Goal: Contribute content: Add original content to the website for others to see

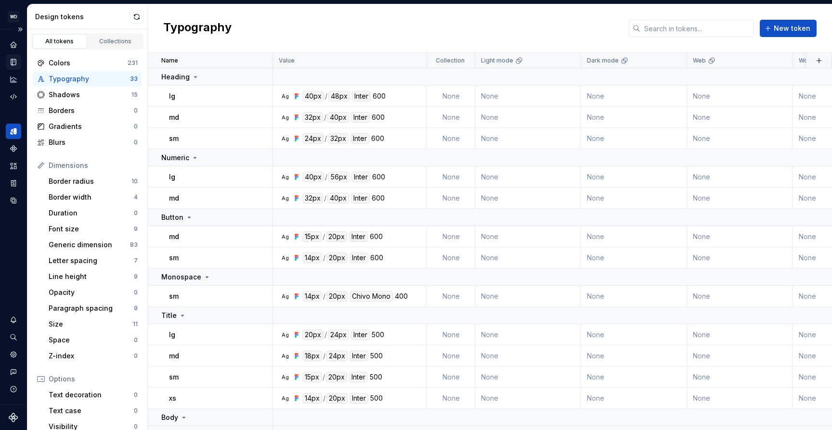
click at [13, 64] on icon "Documentation" at bounding box center [13, 62] width 5 height 6
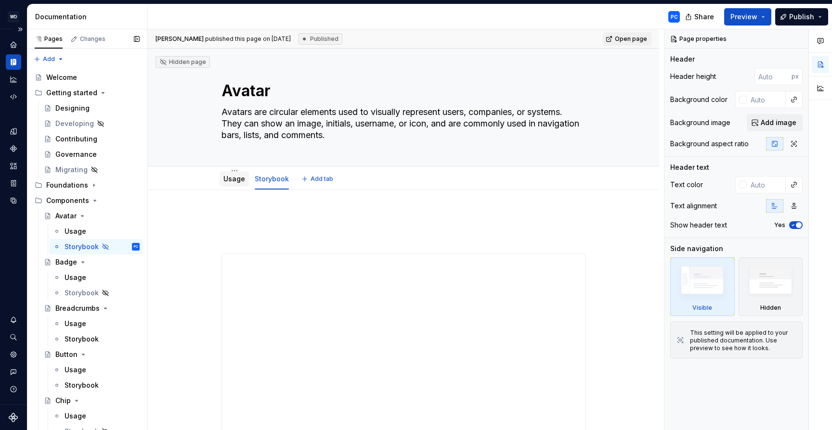
click at [236, 176] on link "Usage" at bounding box center [234, 179] width 22 height 8
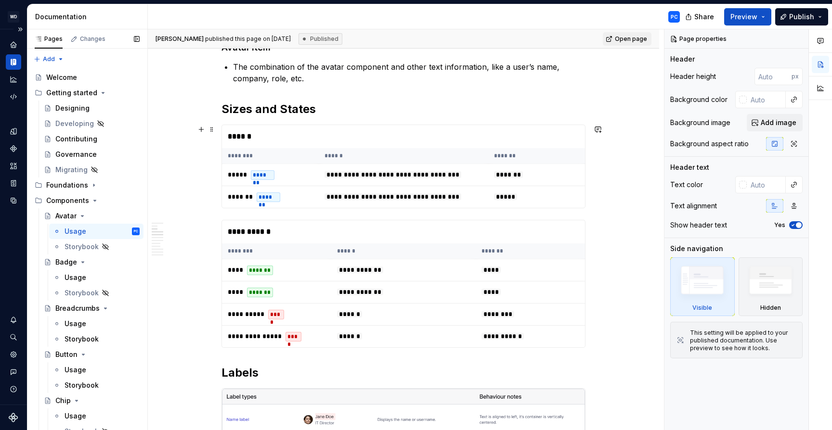
scroll to position [771, 0]
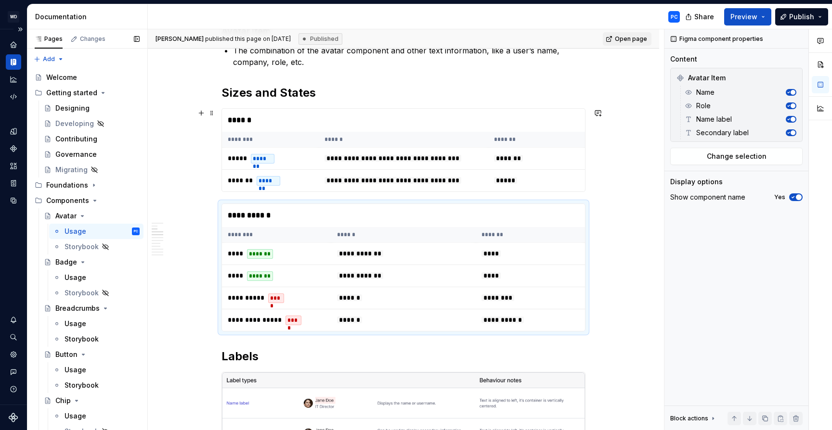
click at [464, 108] on div "**********" at bounding box center [403, 150] width 364 height 84
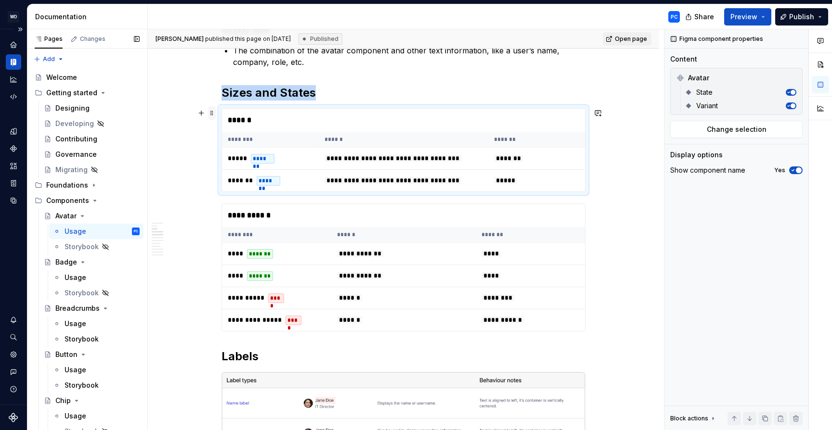
click at [209, 112] on span at bounding box center [212, 112] width 8 height 13
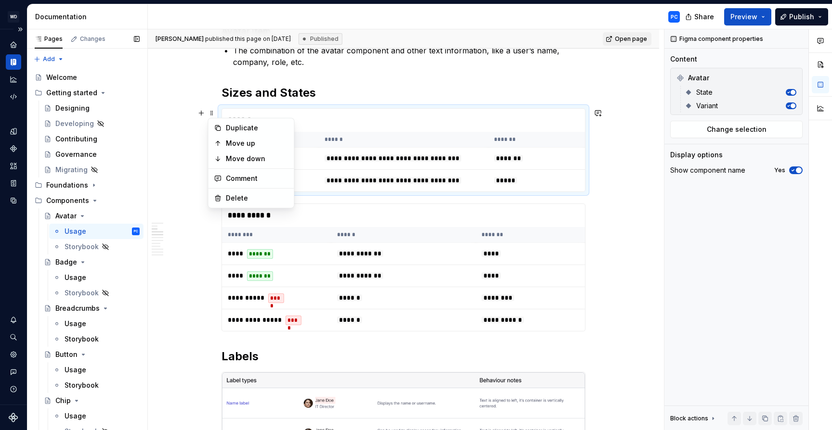
click at [385, 111] on div "******" at bounding box center [403, 120] width 363 height 23
click at [509, 123] on div "******" at bounding box center [403, 120] width 363 height 23
click at [524, 170] on td "*****" at bounding box center [536, 181] width 97 height 22
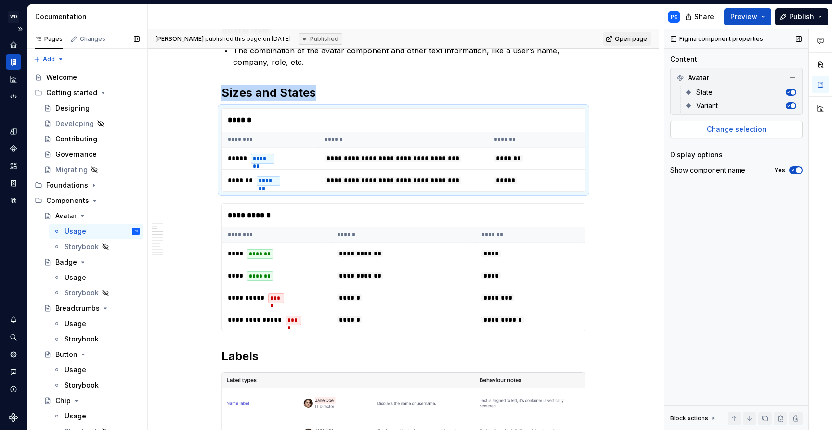
click at [764, 129] on span "Change selection" at bounding box center [737, 130] width 60 height 10
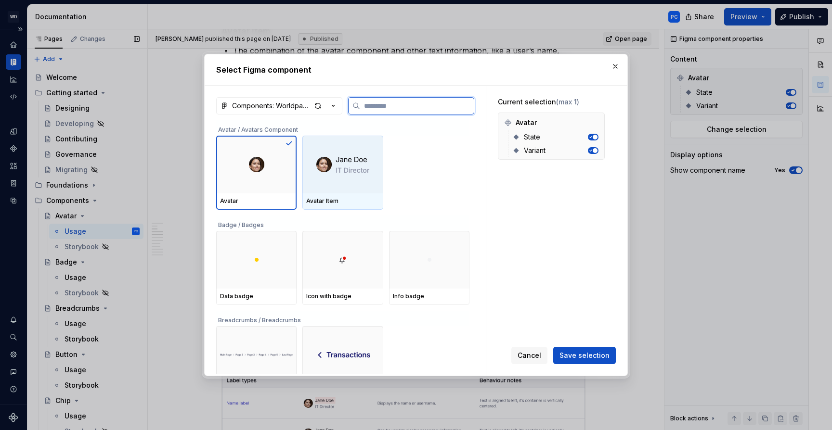
click at [348, 175] on div at bounding box center [342, 165] width 80 height 58
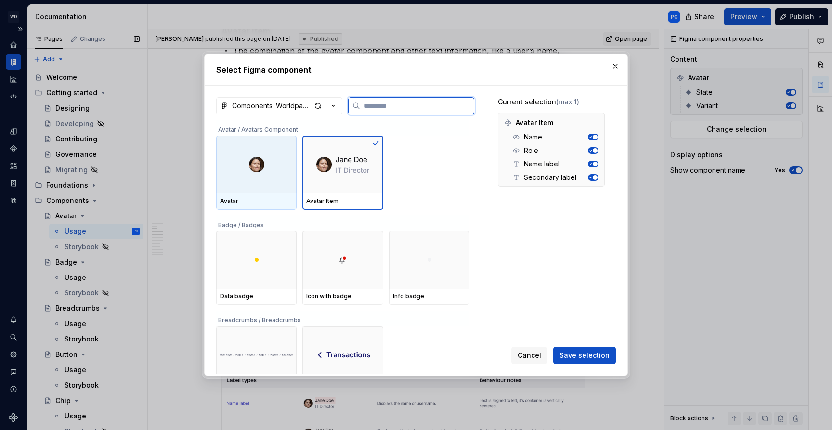
click at [271, 163] on div at bounding box center [256, 165] width 80 height 58
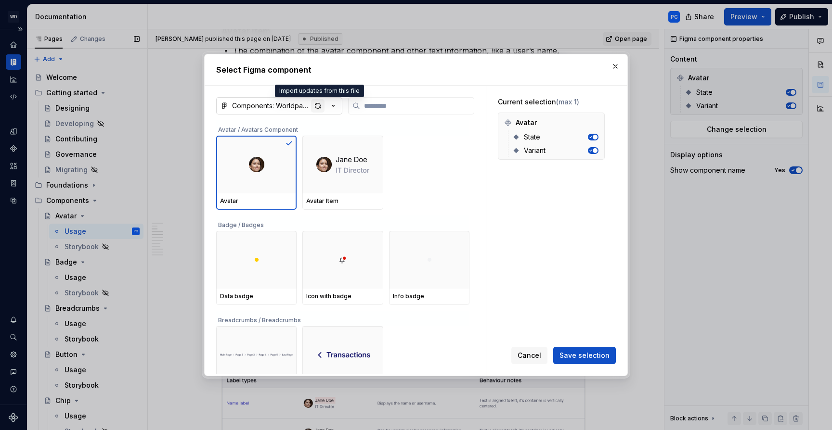
click at [319, 105] on div "button" at bounding box center [317, 105] width 13 height 13
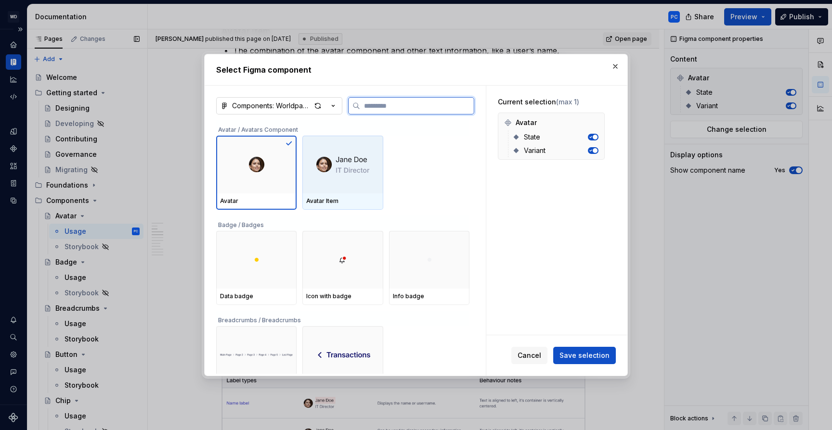
click at [353, 180] on div at bounding box center [342, 165] width 80 height 58
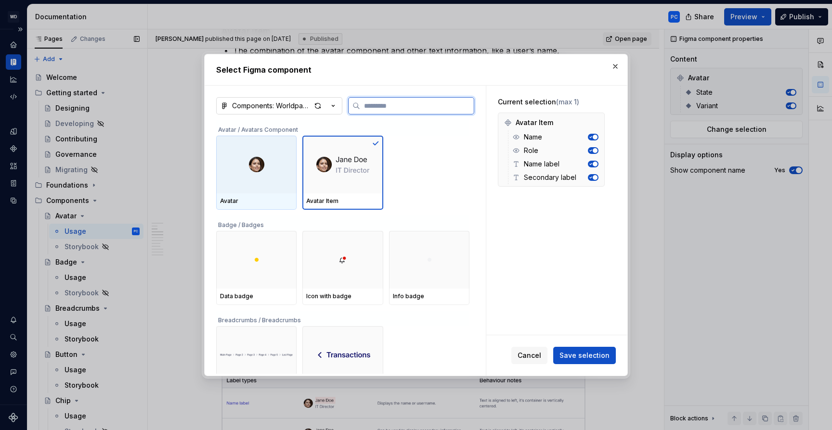
click at [264, 179] on div at bounding box center [256, 165] width 80 height 58
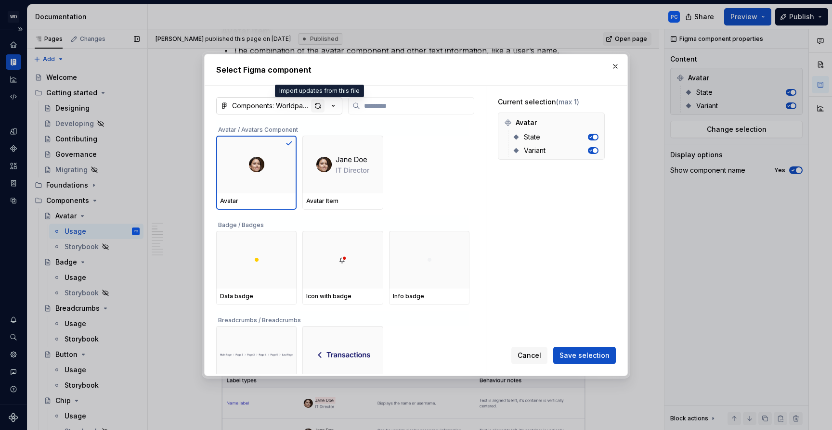
click at [321, 105] on div "button" at bounding box center [317, 105] width 13 height 13
click at [611, 66] on button "button" at bounding box center [614, 66] width 13 height 13
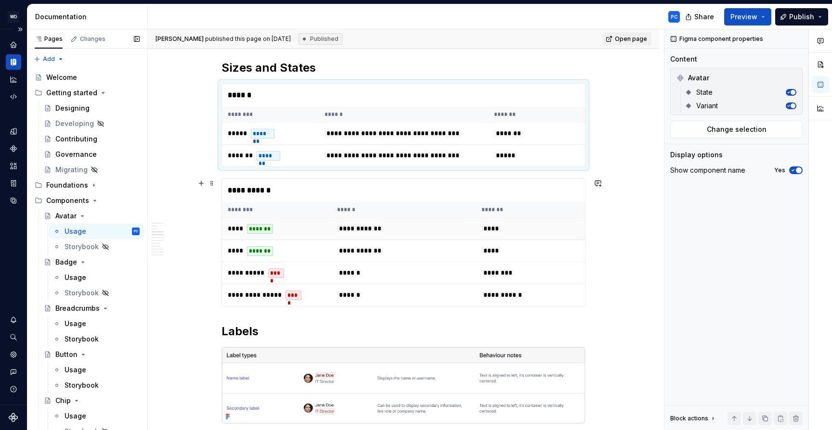
scroll to position [784, 0]
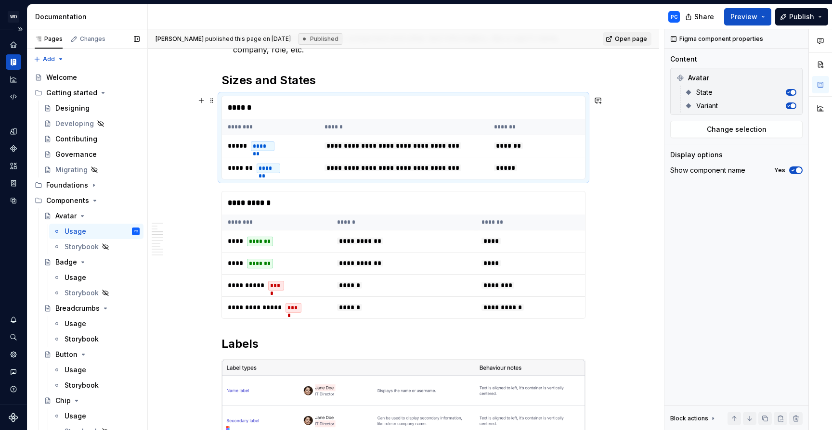
click at [505, 106] on div "******" at bounding box center [403, 107] width 363 height 23
click at [747, 126] on span "Change selection" at bounding box center [737, 130] width 60 height 10
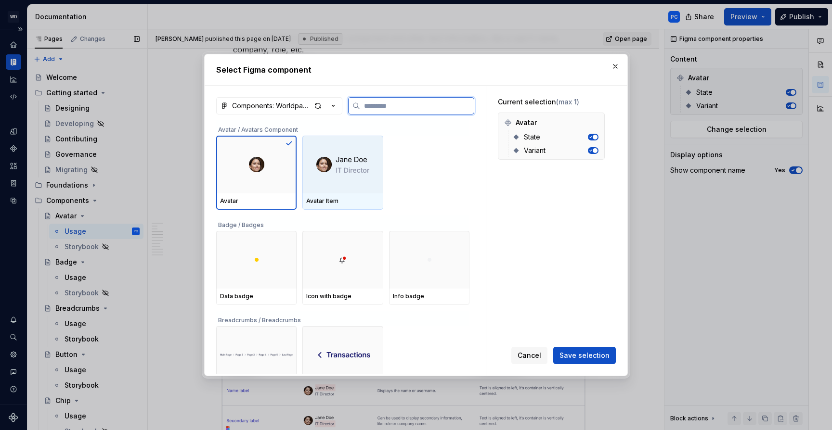
click at [349, 166] on img at bounding box center [342, 164] width 53 height 21
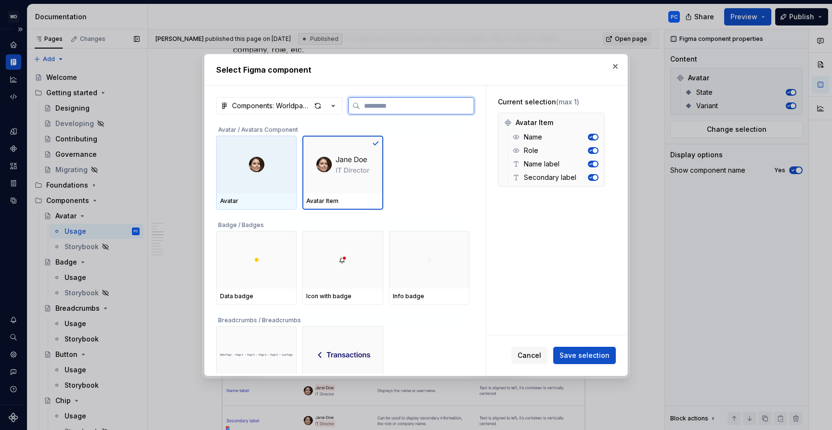
click at [272, 165] on div at bounding box center [256, 165] width 80 height 58
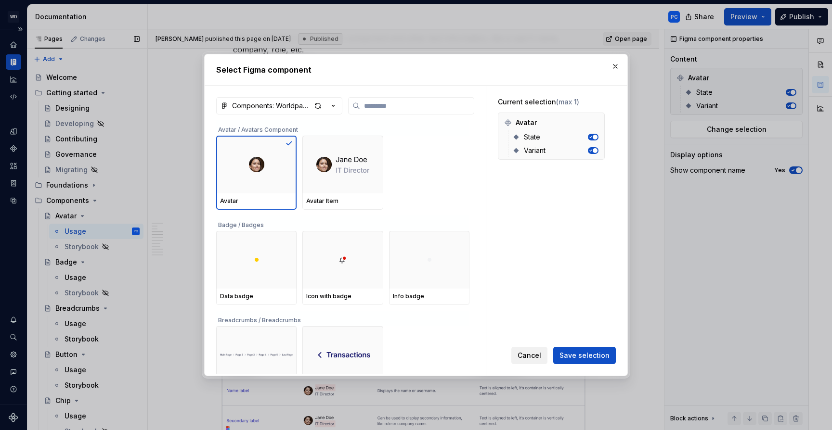
click at [535, 355] on span "Cancel" at bounding box center [530, 356] width 24 height 10
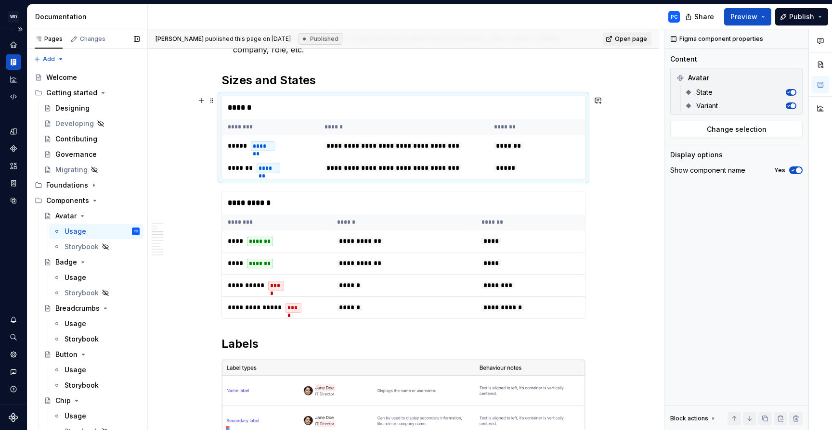
click at [583, 128] on th "*******" at bounding box center [536, 127] width 97 height 16
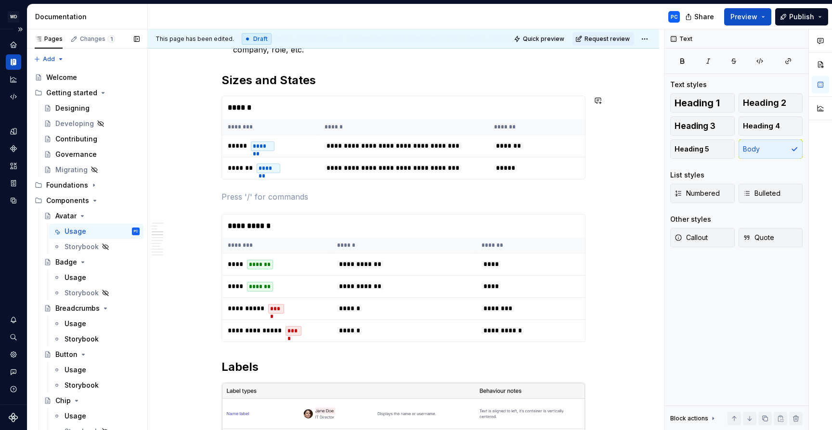
type textarea "*"
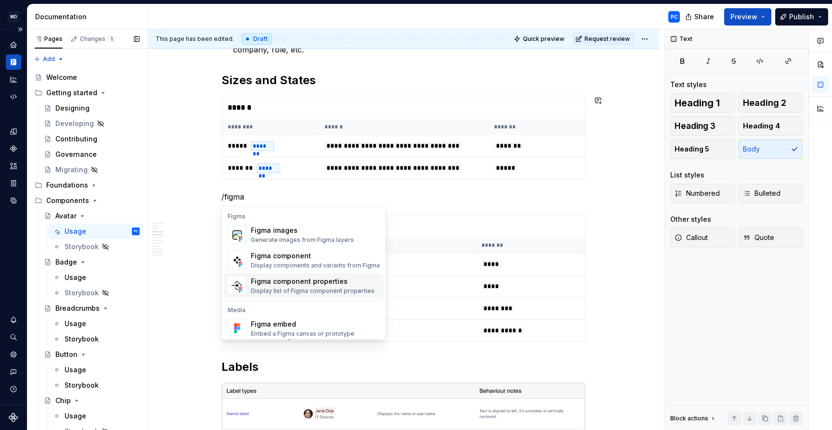
click at [334, 275] on span "Figma component properties Display list of Figma component properties" at bounding box center [304, 285] width 160 height 25
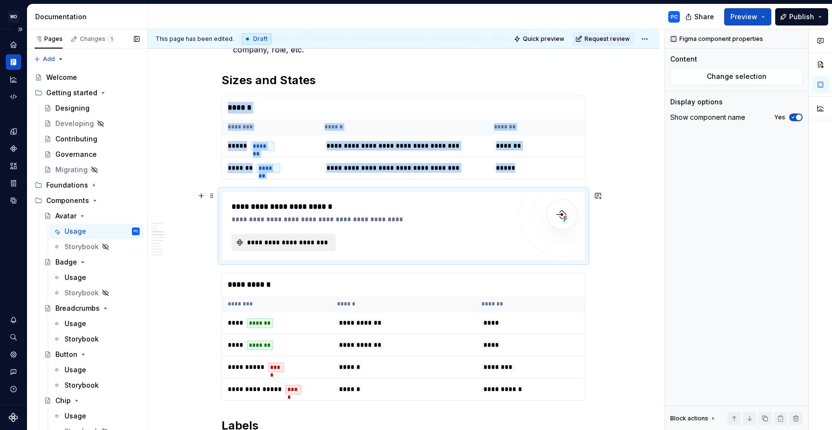
click at [299, 243] on span "**********" at bounding box center [288, 243] width 84 height 10
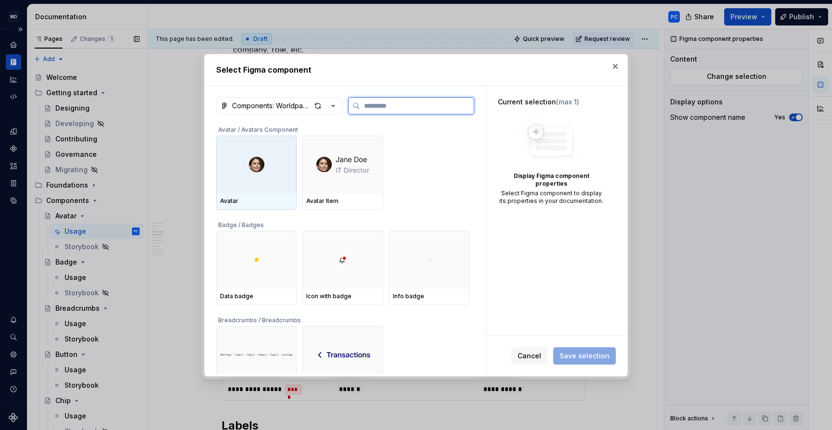
click at [263, 164] on img at bounding box center [256, 164] width 15 height 15
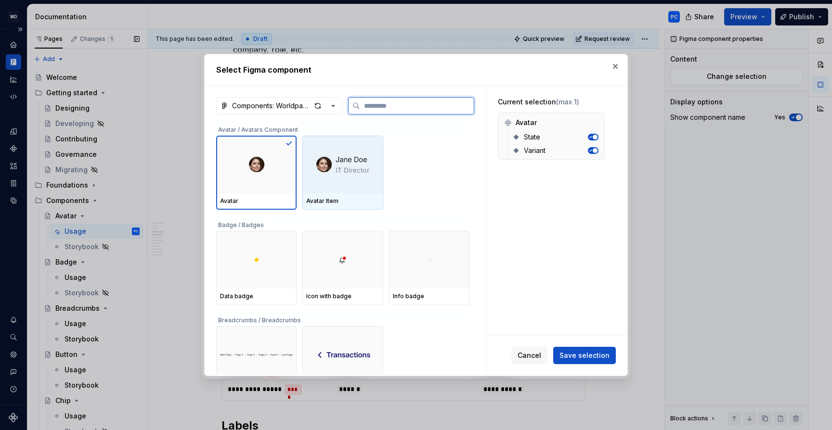
click at [376, 172] on div at bounding box center [342, 165] width 80 height 58
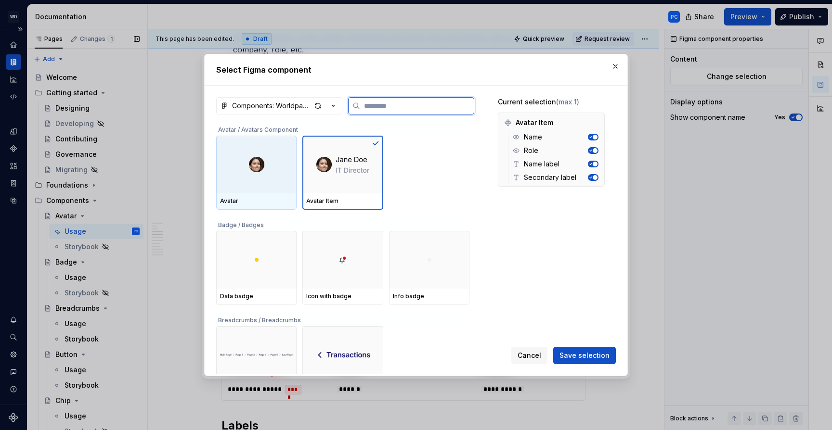
click at [275, 175] on div at bounding box center [256, 165] width 80 height 58
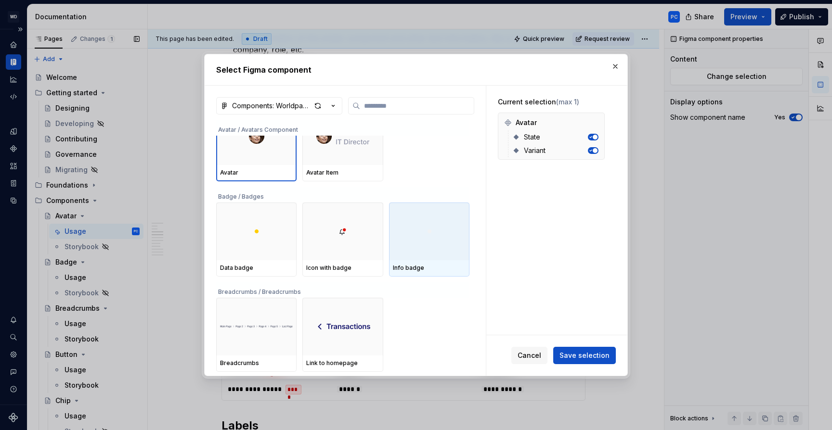
scroll to position [0, 0]
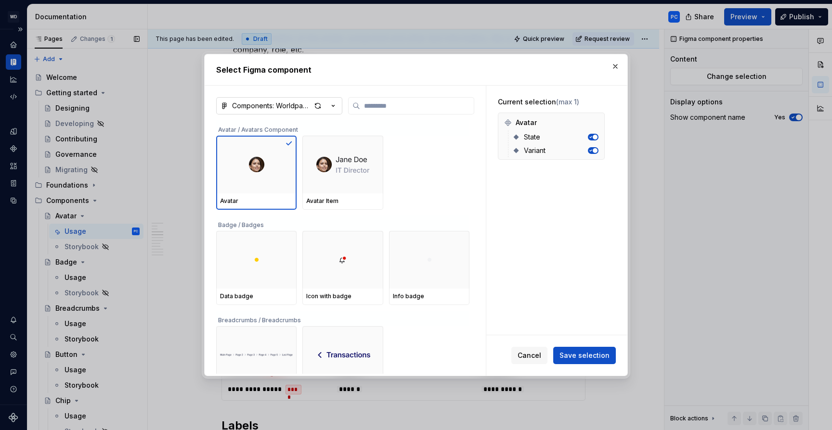
click at [335, 104] on icon "button" at bounding box center [333, 106] width 10 height 10
click at [333, 104] on div "Select Figma component Components: Worldpay Design System Avatar / Avatars Comp…" at bounding box center [416, 215] width 832 height 430
click at [316, 106] on div "button" at bounding box center [317, 105] width 13 height 13
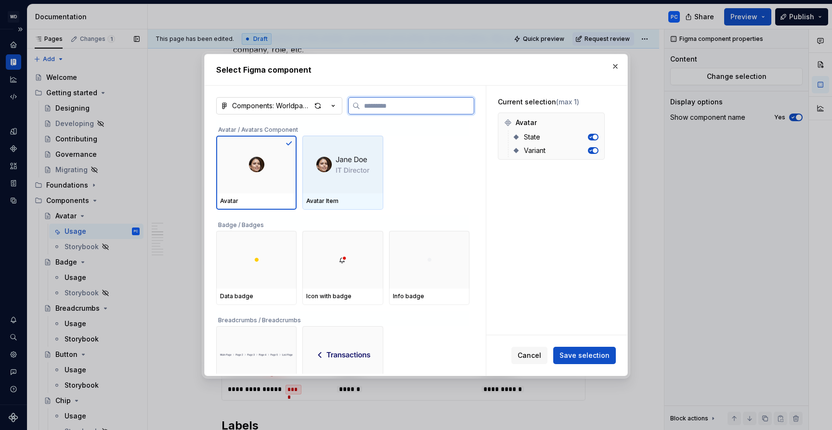
click at [367, 153] on div at bounding box center [342, 165] width 80 height 58
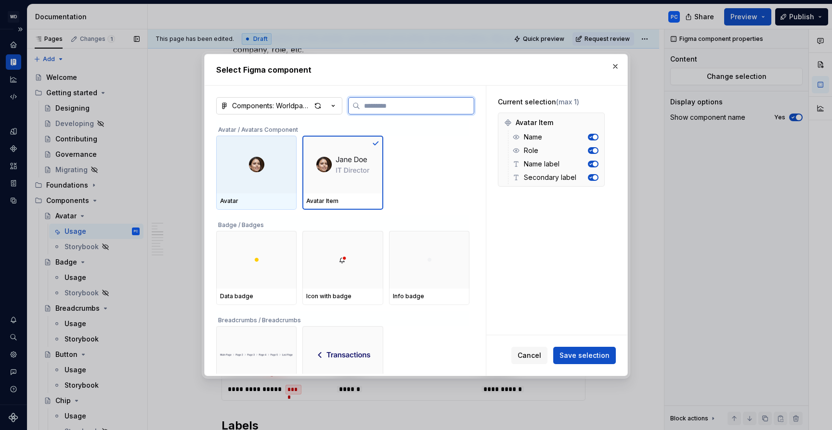
click at [273, 173] on div at bounding box center [256, 165] width 80 height 58
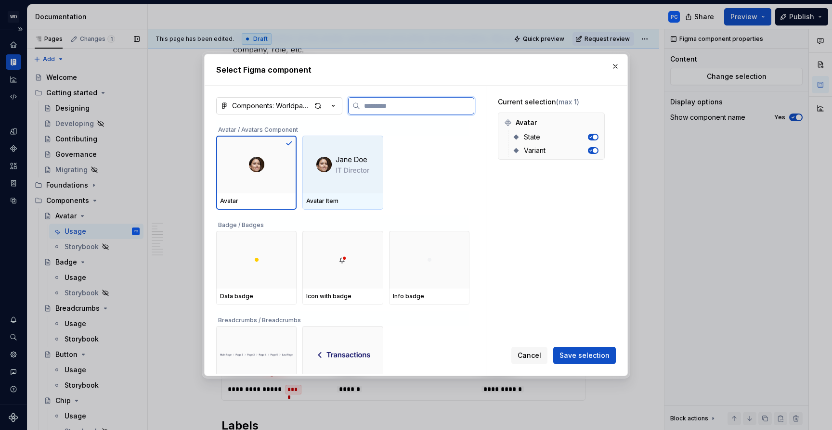
click at [365, 169] on img at bounding box center [342, 164] width 53 height 21
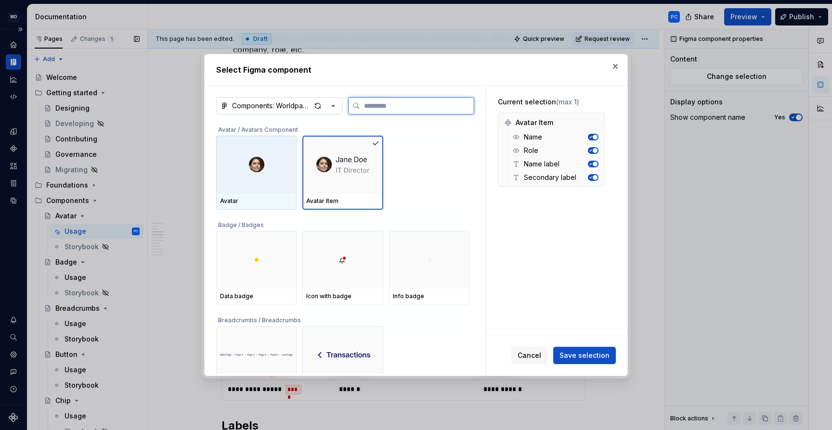
click at [253, 168] on img at bounding box center [256, 164] width 15 height 15
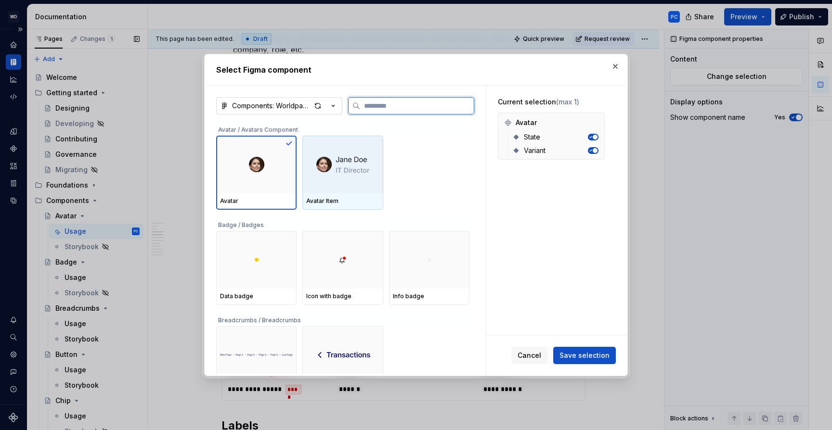
click at [351, 164] on img at bounding box center [342, 164] width 53 height 21
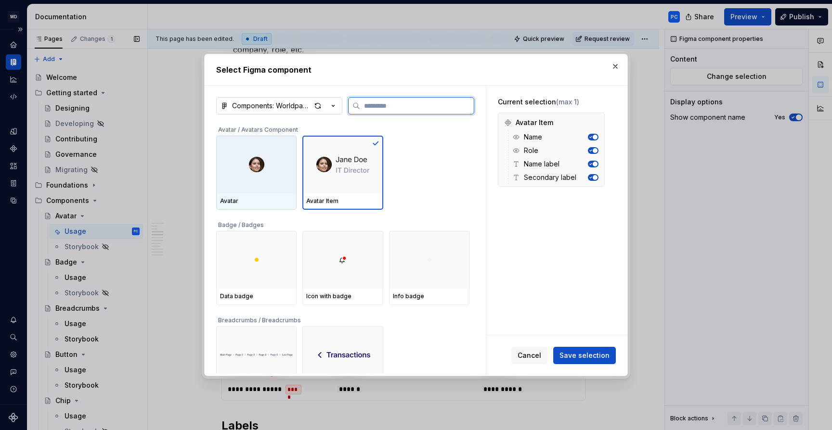
click at [274, 166] on div at bounding box center [256, 165] width 80 height 58
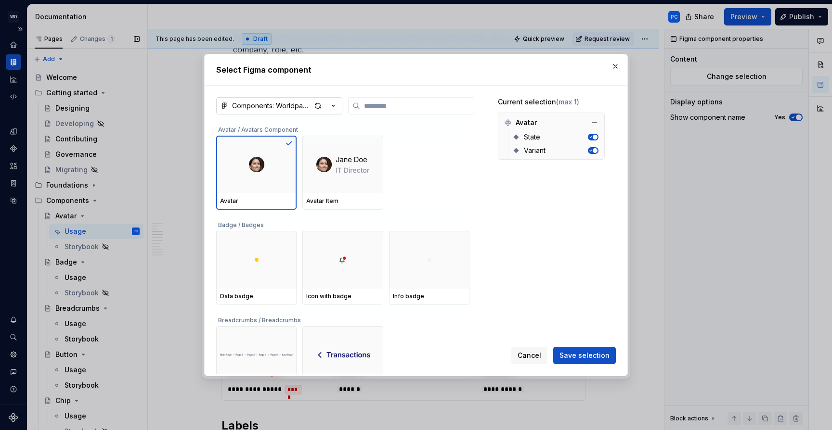
click at [594, 150] on span "button" at bounding box center [595, 150] width 5 height 5
click at [594, 150] on button "button" at bounding box center [593, 150] width 11 height 7
click at [528, 124] on span "Avatar" at bounding box center [526, 123] width 21 height 10
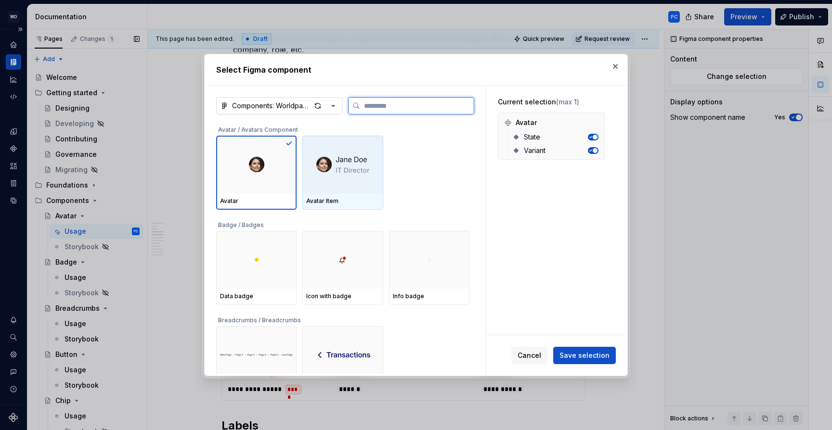
click at [361, 180] on div at bounding box center [342, 165] width 80 height 58
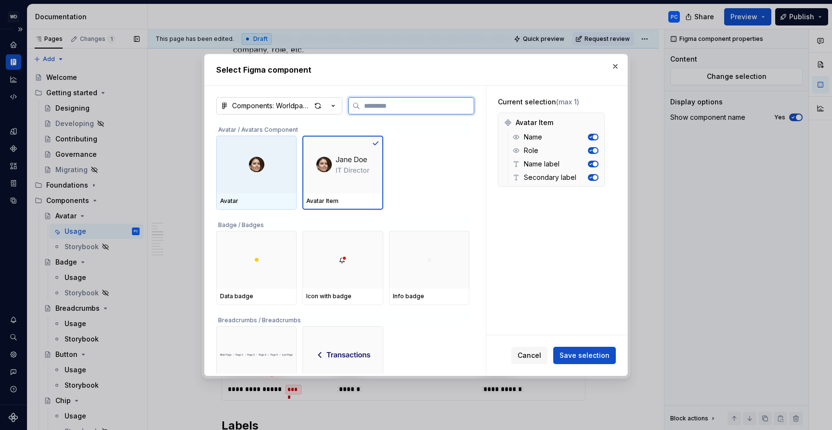
click at [261, 176] on div at bounding box center [256, 165] width 80 height 58
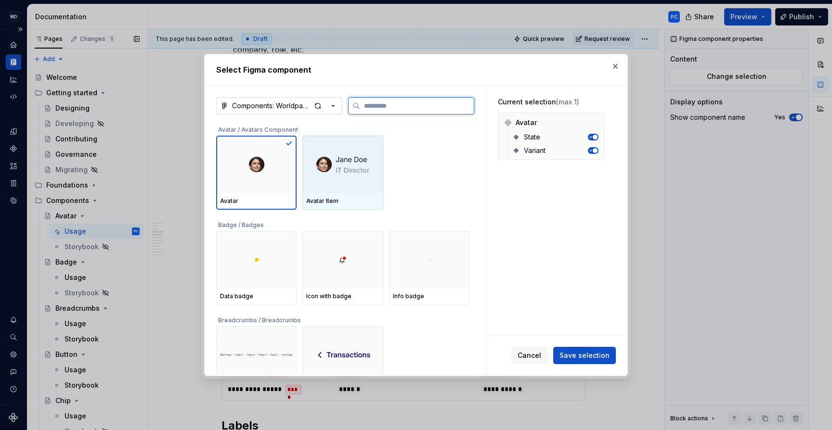
click at [369, 161] on img at bounding box center [342, 164] width 53 height 21
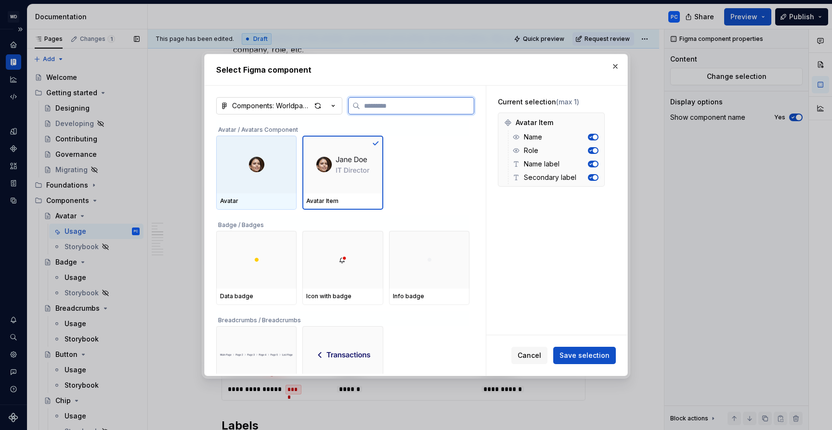
click at [281, 169] on div at bounding box center [256, 165] width 80 height 58
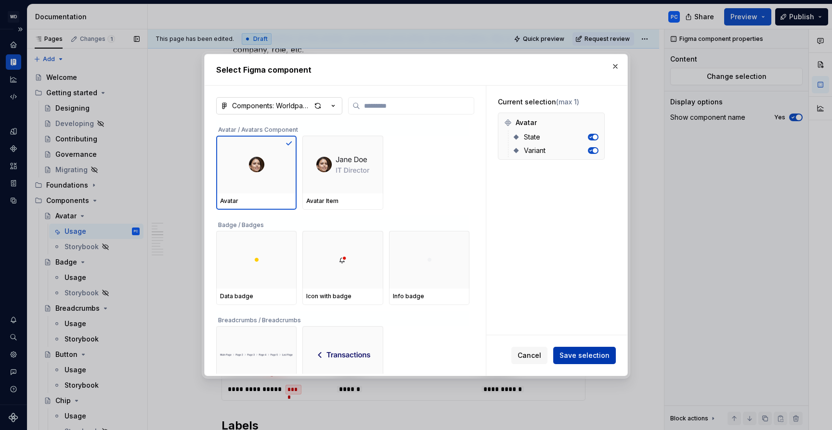
click at [582, 357] on span "Save selection" at bounding box center [584, 356] width 50 height 10
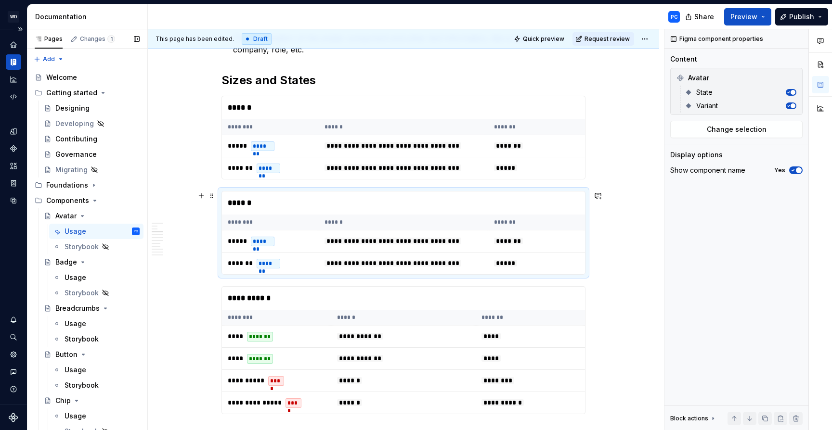
click at [448, 196] on div "******" at bounding box center [403, 203] width 363 height 23
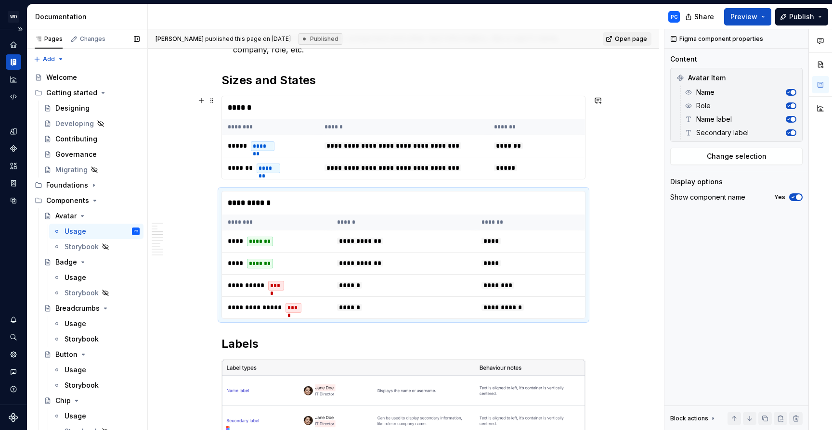
click at [570, 171] on td "*****" at bounding box center [536, 168] width 97 height 22
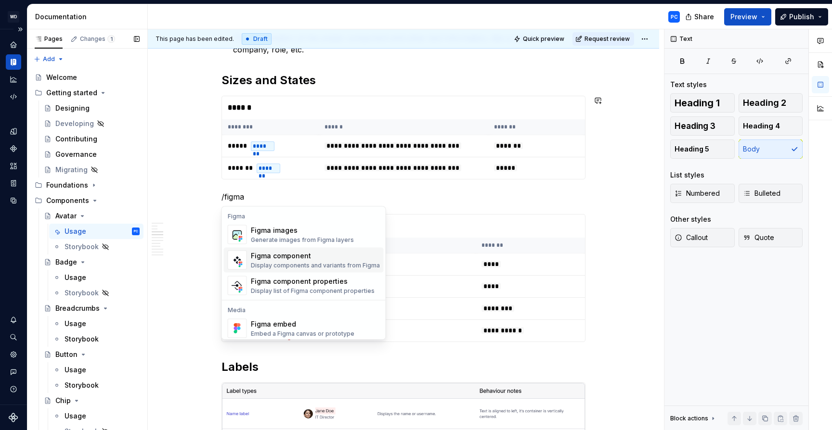
click at [324, 265] on div "Display components and variants from Figma" at bounding box center [315, 266] width 129 height 8
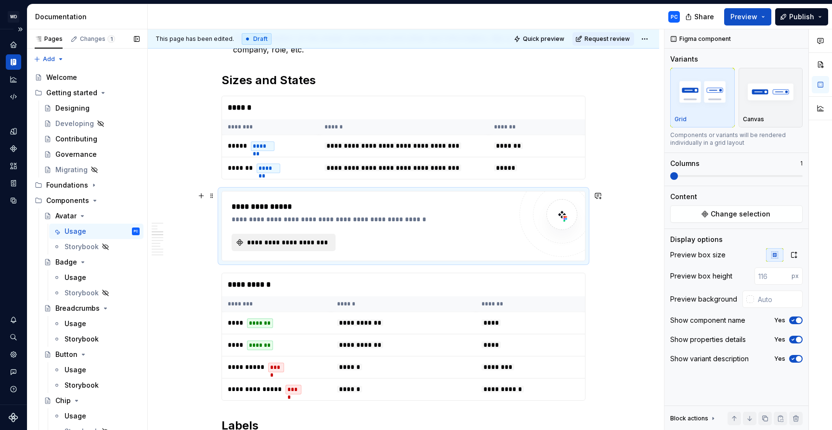
click at [310, 236] on button "**********" at bounding box center [284, 242] width 104 height 17
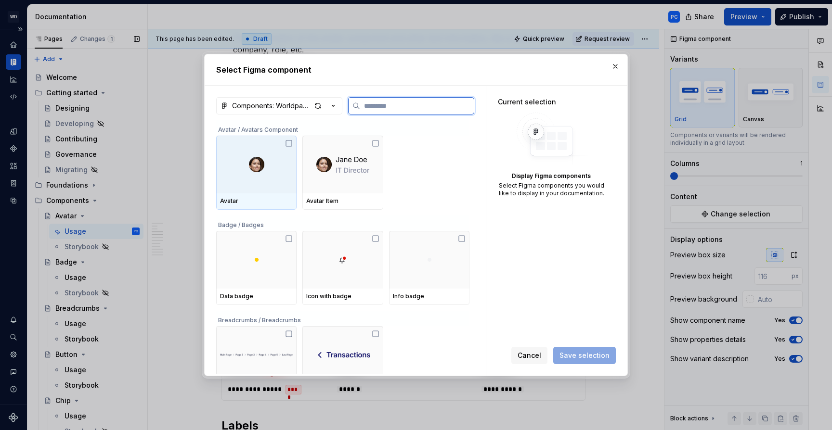
click at [273, 169] on div at bounding box center [256, 165] width 80 height 58
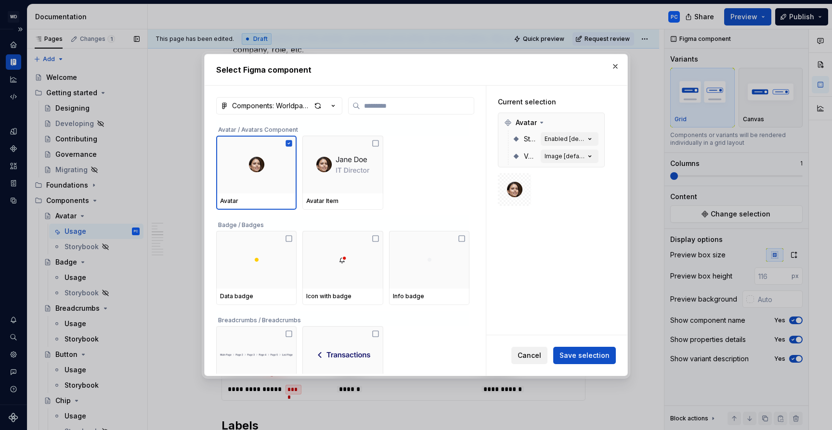
click at [535, 352] on span "Cancel" at bounding box center [530, 356] width 24 height 10
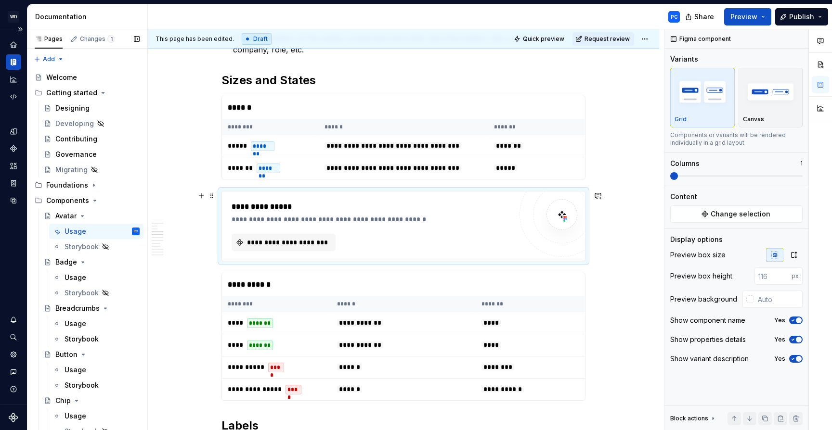
click at [468, 221] on div "**********" at bounding box center [372, 220] width 280 height 10
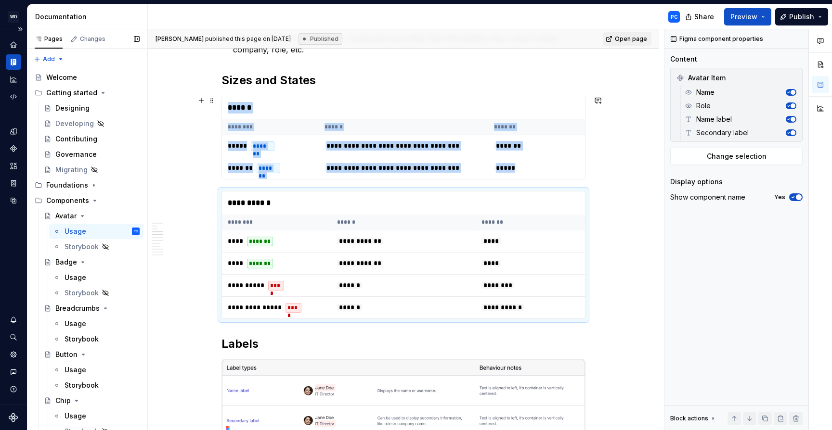
click at [477, 124] on th "******" at bounding box center [404, 127] width 170 height 16
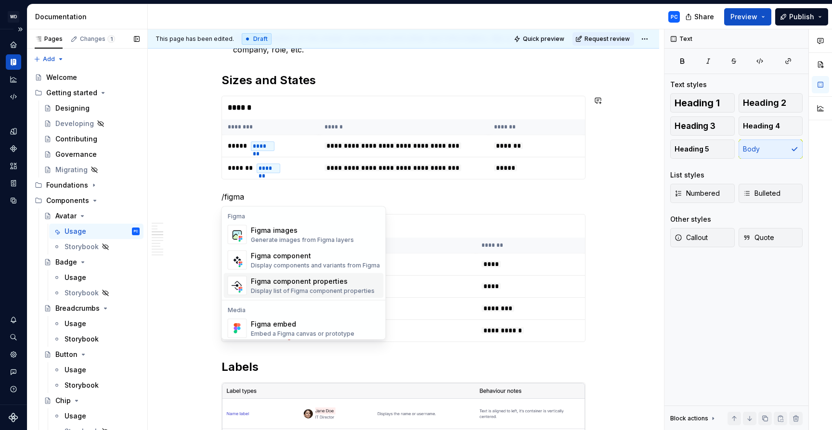
click at [331, 277] on div "Figma component properties" at bounding box center [313, 282] width 124 height 10
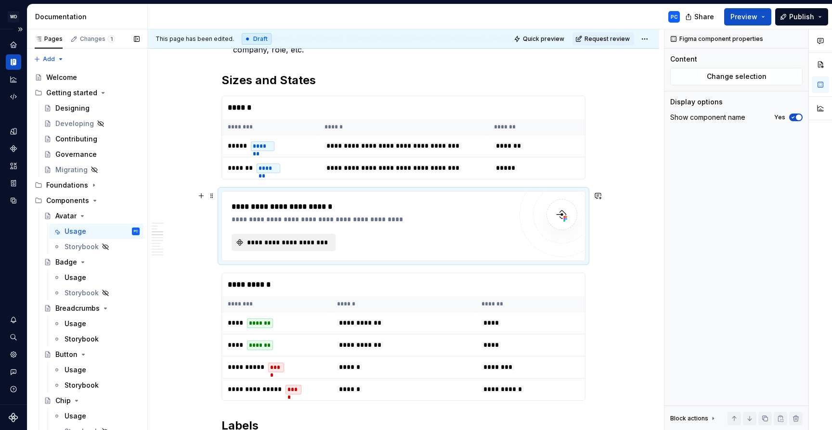
click at [311, 239] on span "**********" at bounding box center [288, 243] width 84 height 10
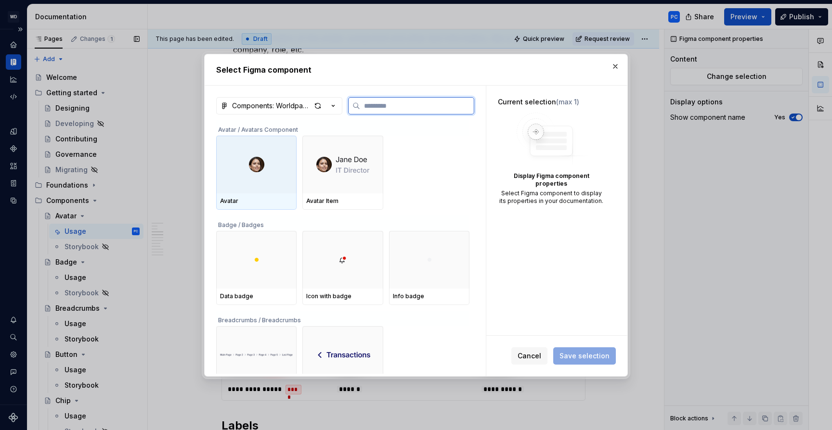
click at [282, 182] on div at bounding box center [256, 165] width 80 height 58
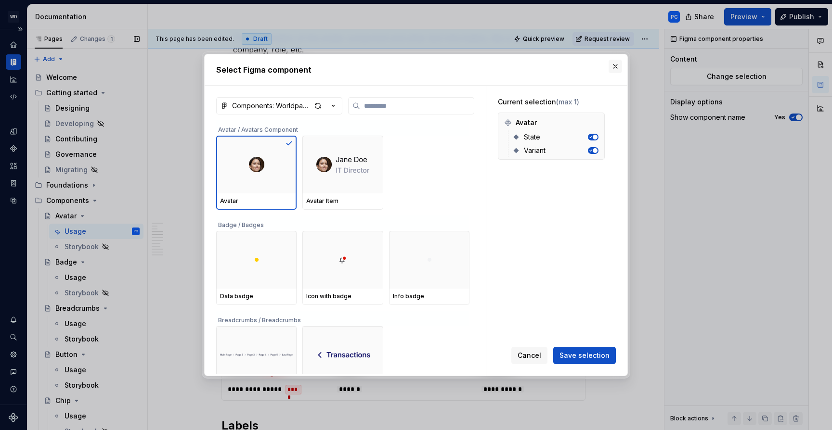
click at [617, 65] on button "button" at bounding box center [614, 66] width 13 height 13
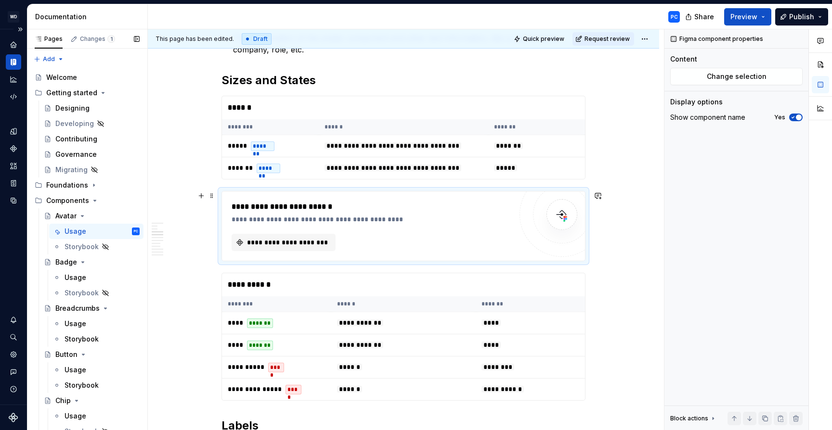
click at [374, 202] on div "**********" at bounding box center [372, 207] width 280 height 12
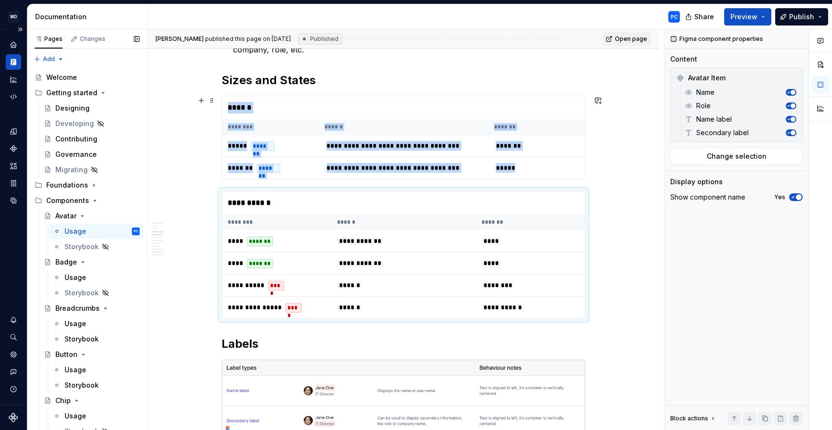
click at [552, 133] on th "*******" at bounding box center [536, 127] width 97 height 16
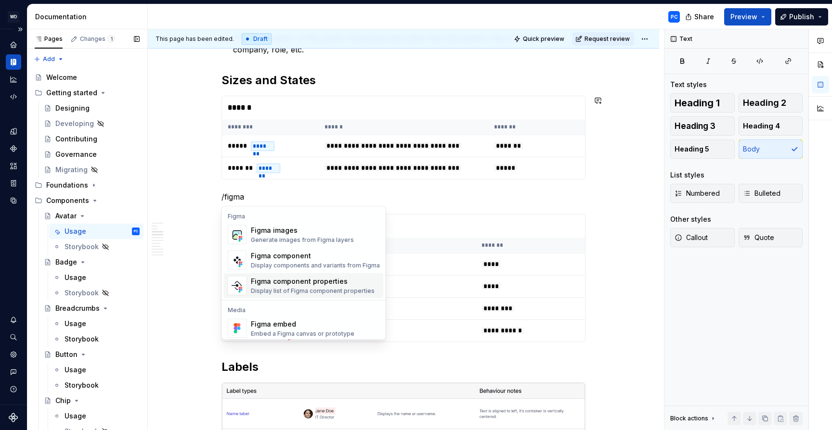
click at [340, 281] on div "Figma component properties" at bounding box center [313, 282] width 124 height 10
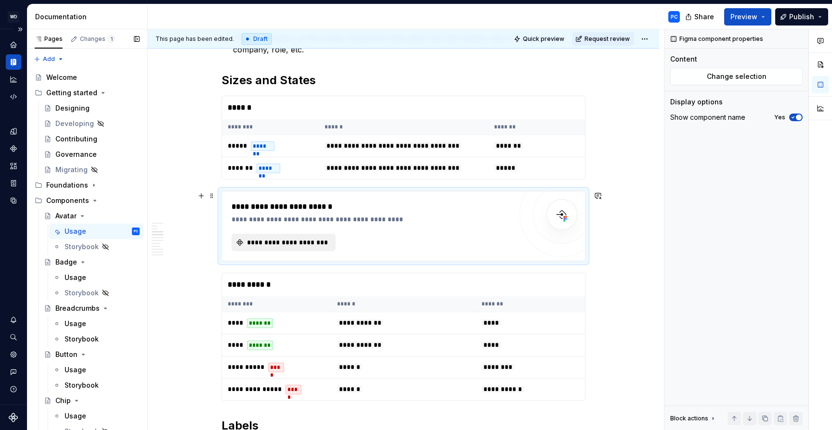
click at [317, 242] on span "**********" at bounding box center [288, 243] width 84 height 10
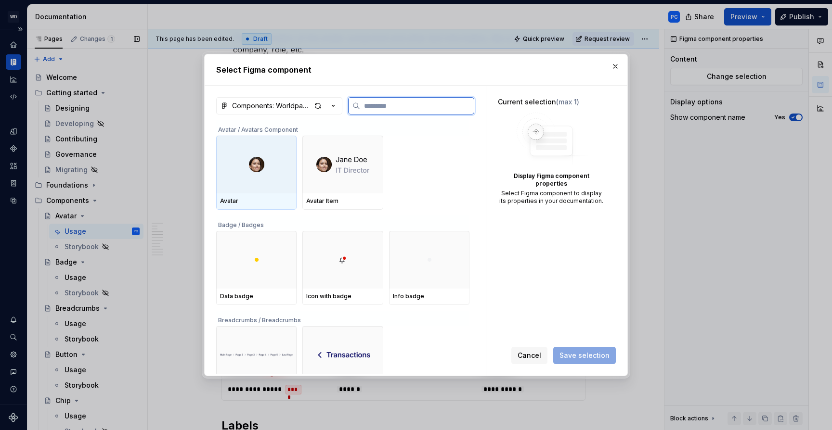
click at [272, 167] on div at bounding box center [256, 165] width 80 height 58
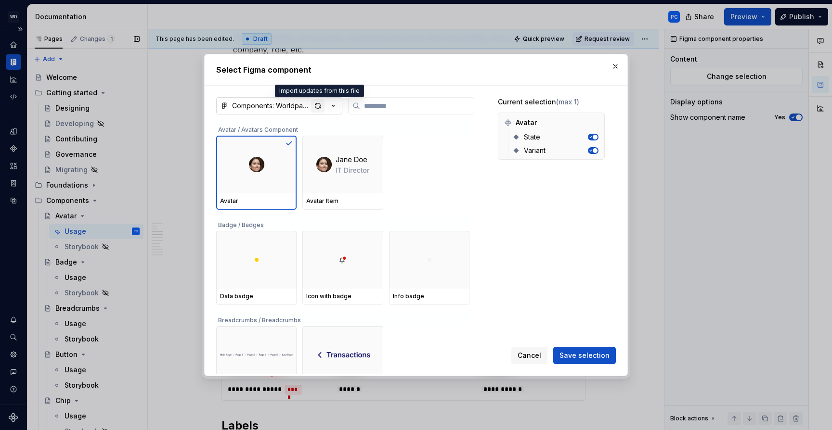
click at [318, 106] on div "button" at bounding box center [317, 105] width 13 height 13
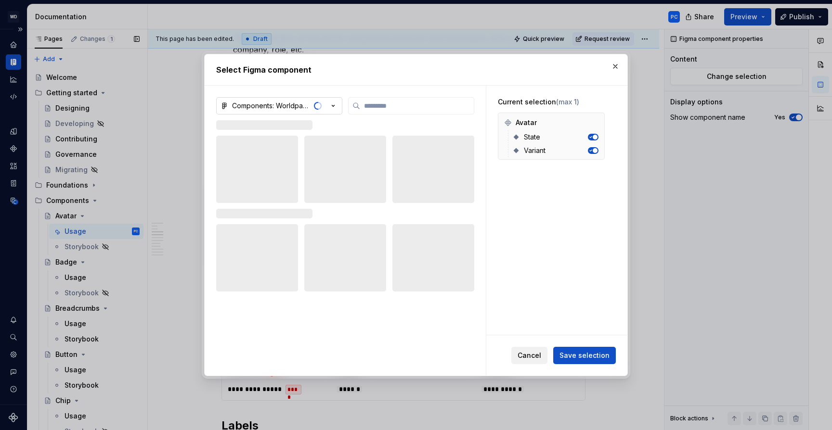
click at [539, 355] on span "Cancel" at bounding box center [530, 356] width 24 height 10
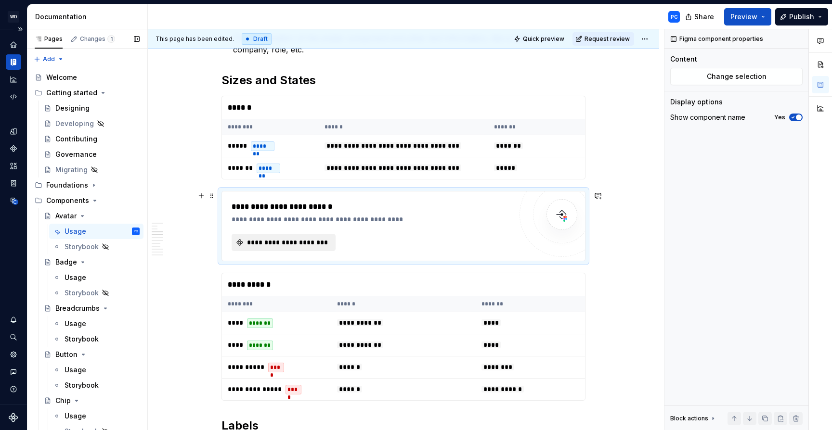
click at [329, 236] on button "**********" at bounding box center [284, 242] width 104 height 17
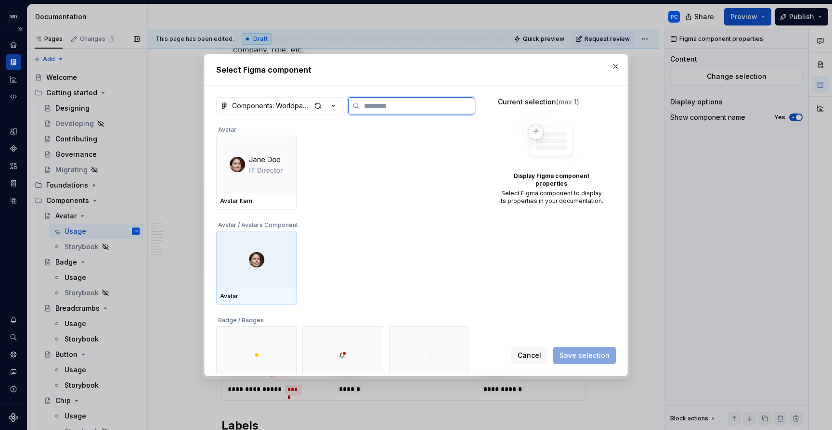
click at [258, 261] on img at bounding box center [256, 259] width 15 height 15
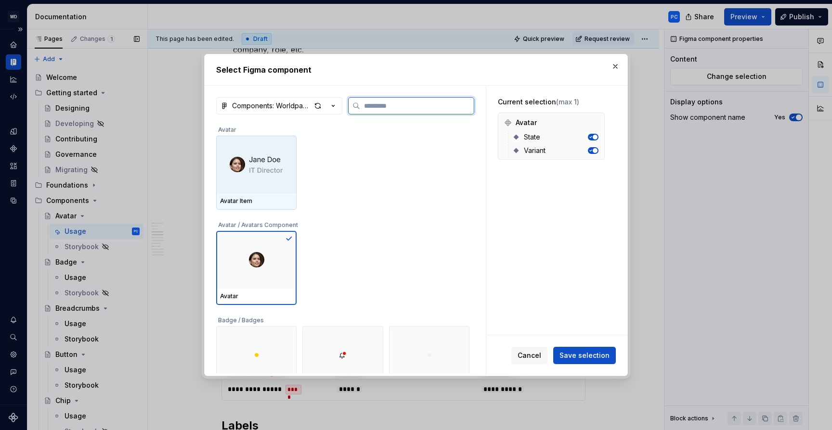
click at [257, 162] on img at bounding box center [256, 164] width 53 height 21
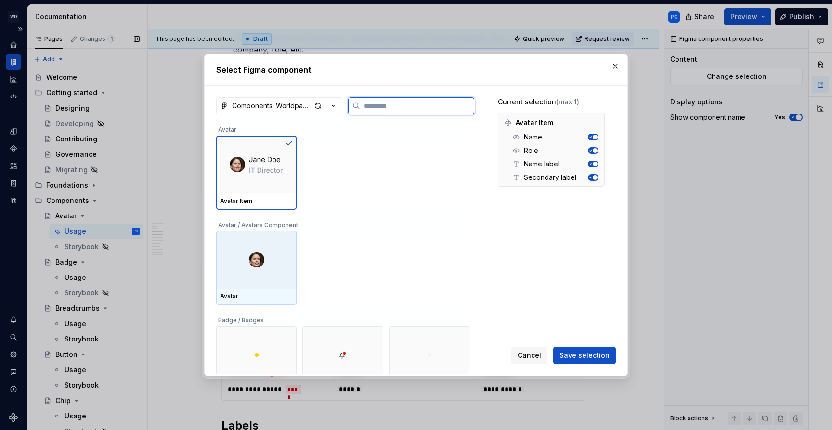
click at [251, 268] on div at bounding box center [256, 260] width 80 height 58
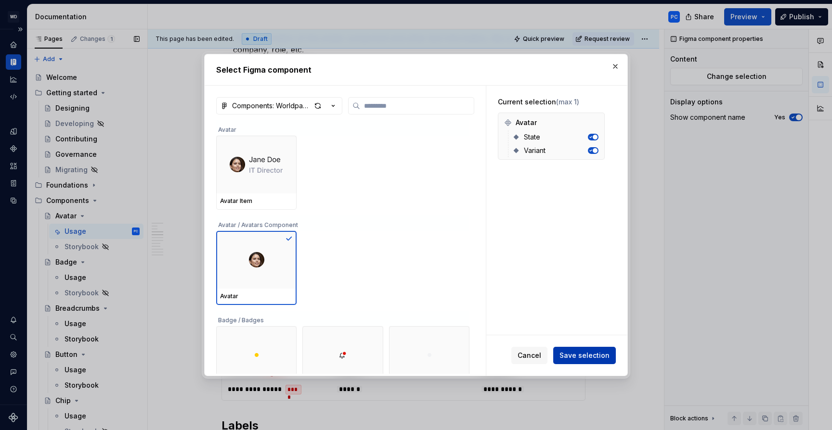
click at [588, 353] on span "Save selection" at bounding box center [584, 356] width 50 height 10
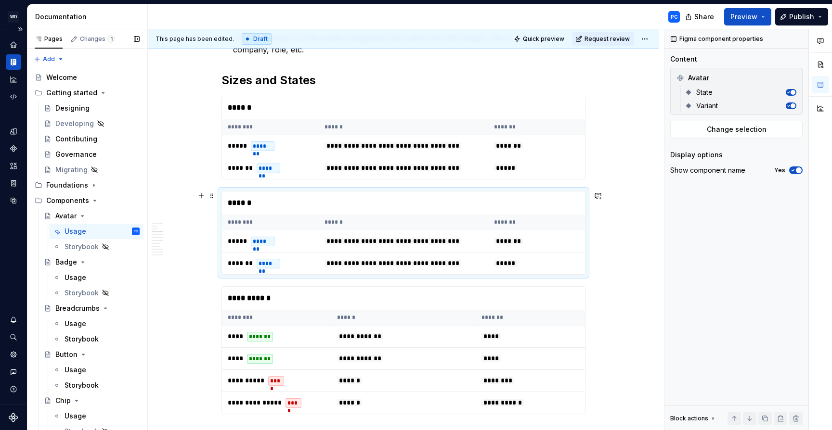
click at [385, 217] on th "******" at bounding box center [404, 223] width 170 height 16
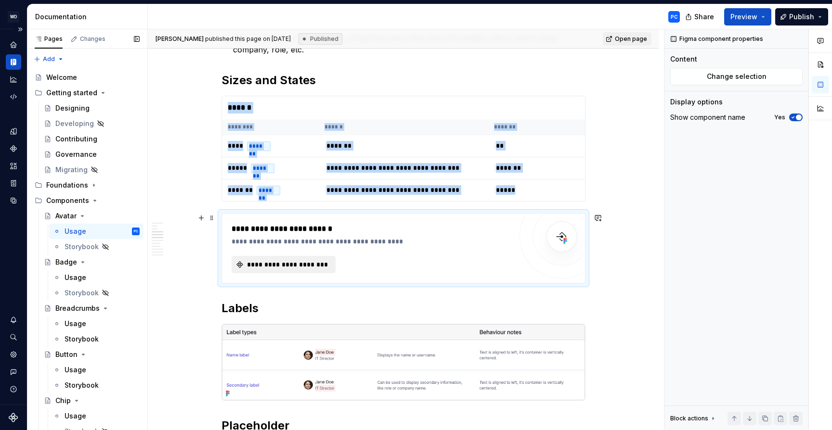
click at [286, 263] on span "**********" at bounding box center [288, 265] width 84 height 10
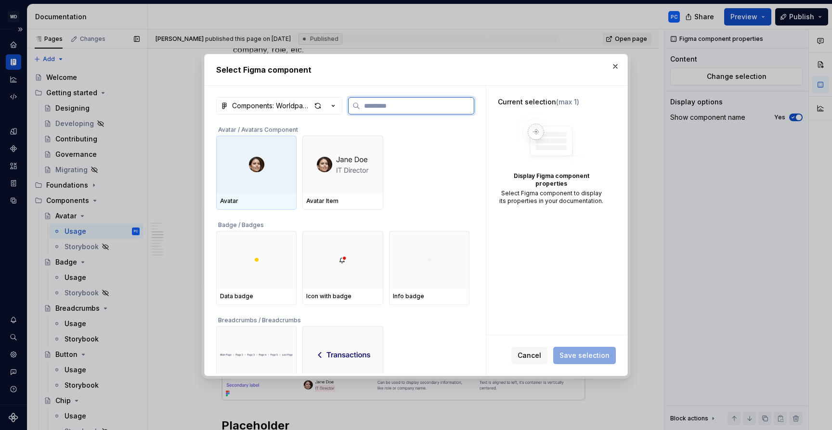
click at [264, 177] on div at bounding box center [256, 165] width 80 height 58
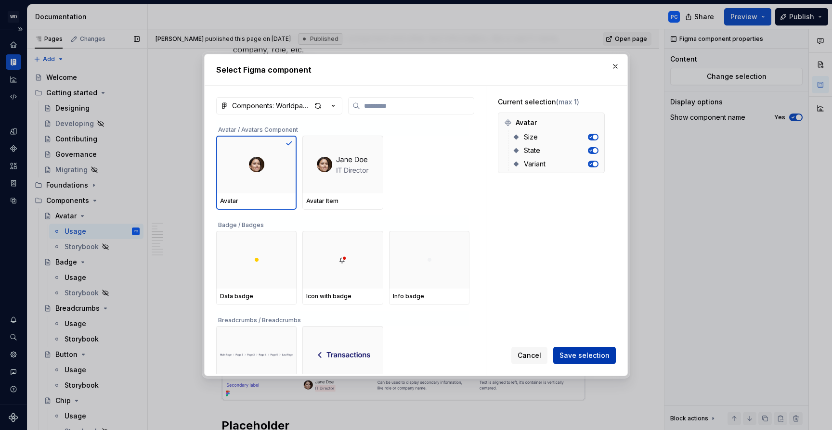
click at [588, 354] on span "Save selection" at bounding box center [584, 356] width 50 height 10
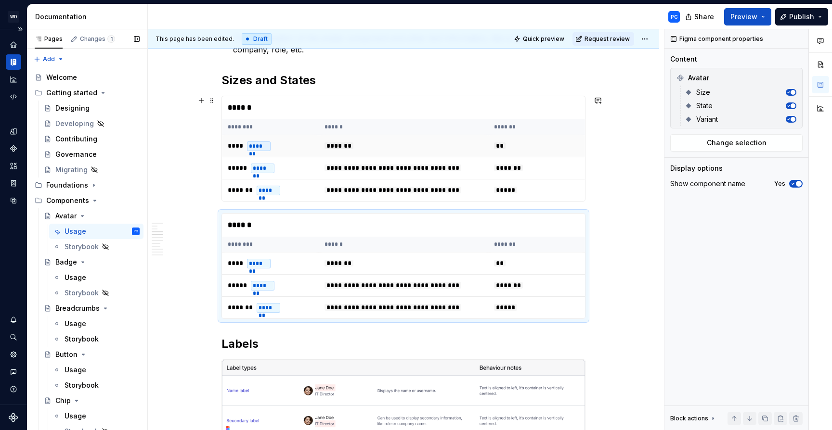
click at [431, 146] on td "*******" at bounding box center [404, 146] width 170 height 22
click at [465, 257] on td "*******" at bounding box center [404, 264] width 170 height 22
click at [743, 140] on span "Change selection" at bounding box center [737, 143] width 60 height 10
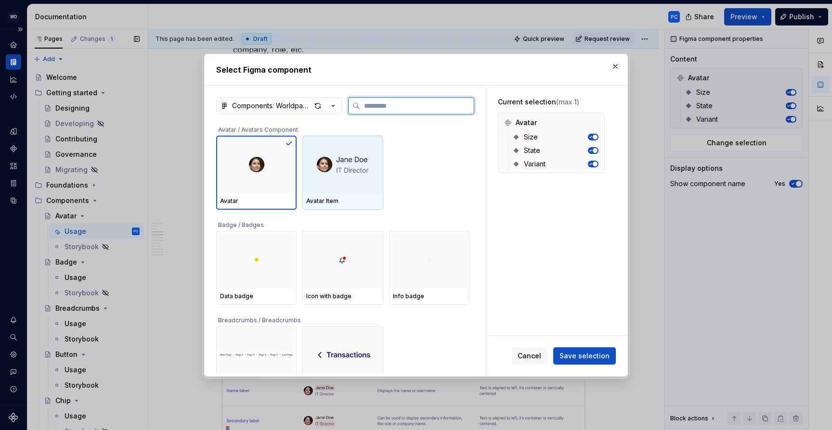
click at [343, 160] on img at bounding box center [343, 164] width 52 height 21
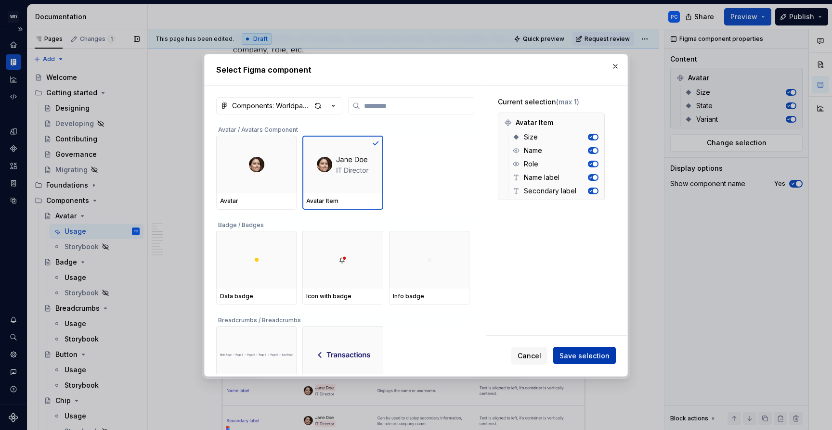
click at [581, 350] on button "Save selection" at bounding box center [584, 355] width 63 height 17
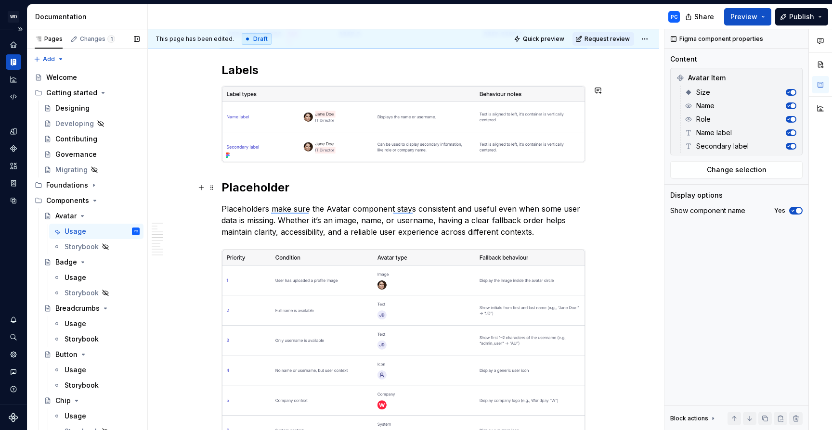
scroll to position [1121, 0]
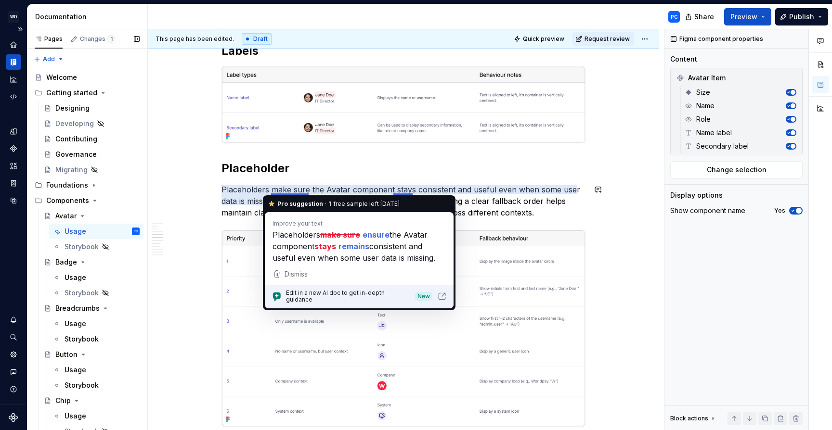
click at [505, 204] on p "Placeholders make sure the Avatar component stays consistent and useful even wh…" at bounding box center [403, 201] width 364 height 35
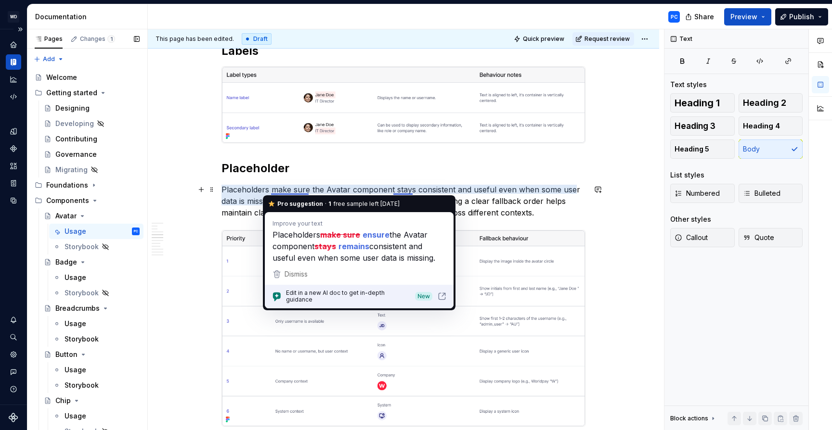
click at [304, 192] on p "Placeholders make sure the Avatar component stays consistent and useful even wh…" at bounding box center [403, 201] width 364 height 35
drag, startPoint x: 307, startPoint y: 189, endPoint x: 271, endPoint y: 189, distance: 36.1
click at [271, 189] on p "Placeholders make sure the Avatar component stays consistent and useful even wh…" at bounding box center [403, 201] width 364 height 35
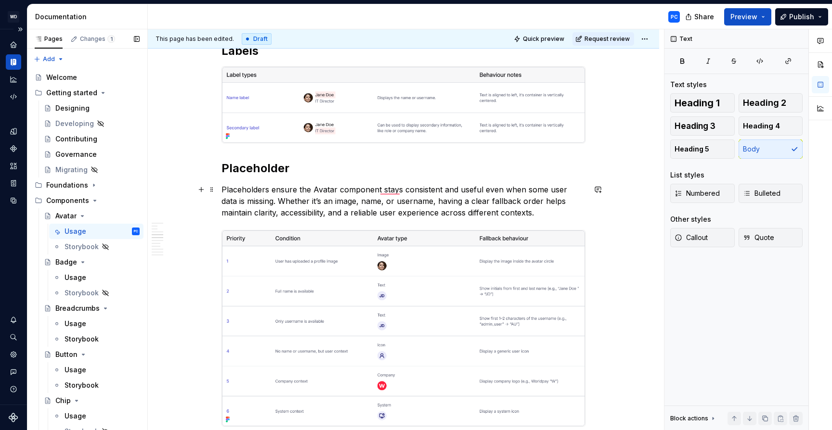
click at [406, 186] on p "Placeholders ensure the Avatar component stays consistent and useful even when …" at bounding box center [403, 201] width 364 height 35
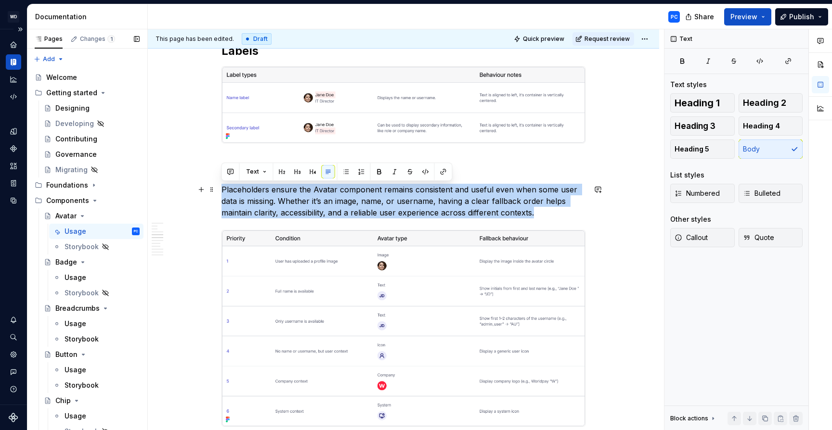
drag, startPoint x: 537, startPoint y: 211, endPoint x: 222, endPoint y: 189, distance: 315.6
click at [222, 189] on p "Placeholders ensure the Avatar component remains consistent and useful even whe…" at bounding box center [403, 201] width 364 height 35
copy p "Placeholders ensure the Avatar component remains consistent and useful even whe…"
click at [537, 213] on p "Placeholders ensure the Avatar component remains consistent and useful even whe…" at bounding box center [403, 201] width 364 height 35
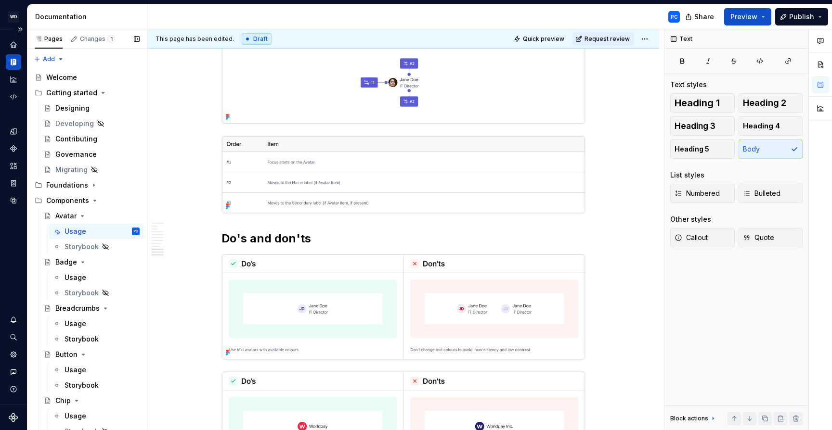
scroll to position [0, 0]
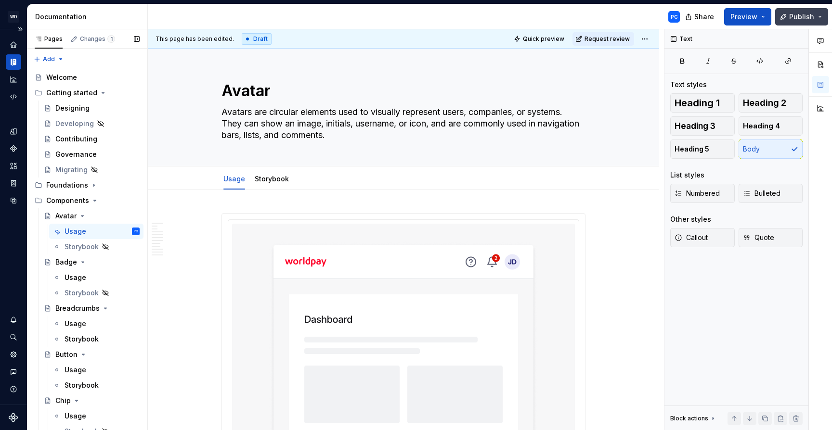
click at [821, 18] on button "Publish" at bounding box center [801, 16] width 53 height 17
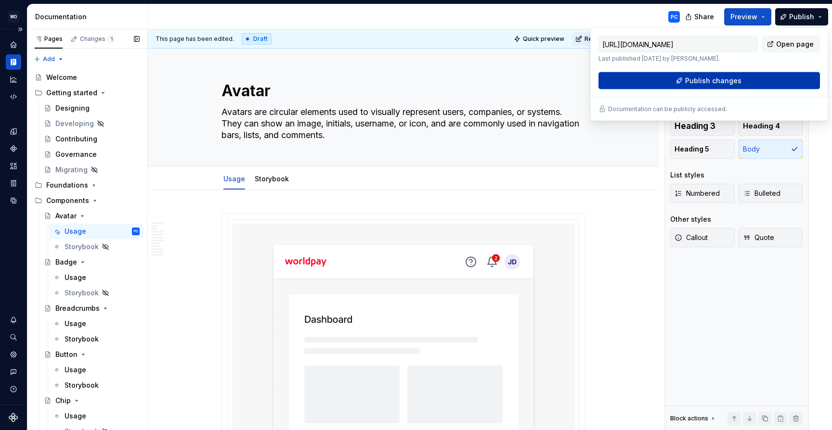
click at [706, 84] on span "Publish changes" at bounding box center [713, 81] width 56 height 10
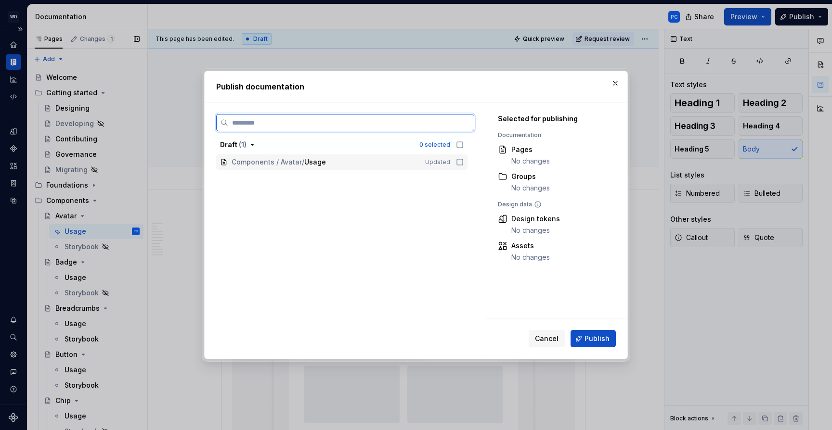
click at [456, 159] on icon at bounding box center [460, 162] width 8 height 8
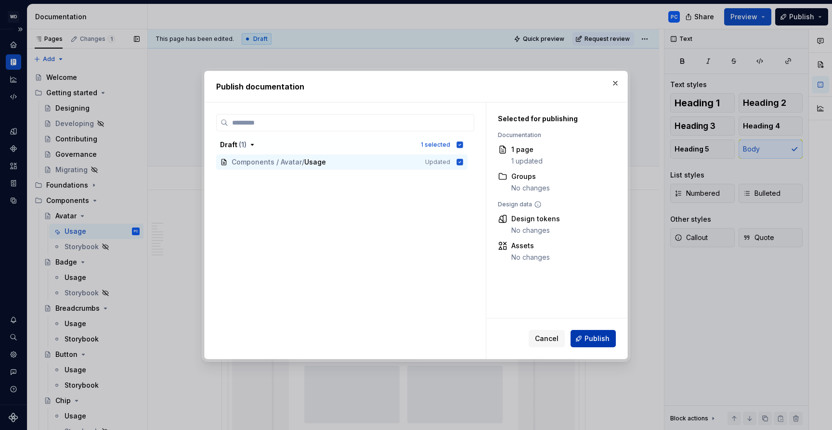
click at [594, 342] on span "Publish" at bounding box center [596, 339] width 25 height 10
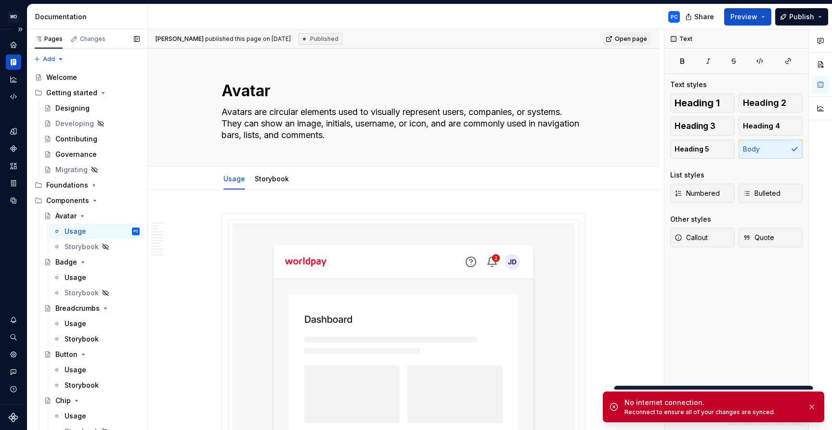
type textarea "*"
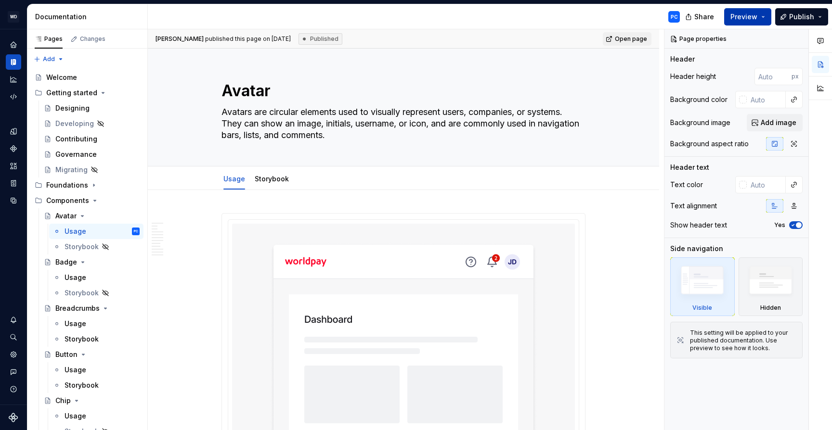
click at [766, 17] on button "Preview" at bounding box center [747, 16] width 47 height 17
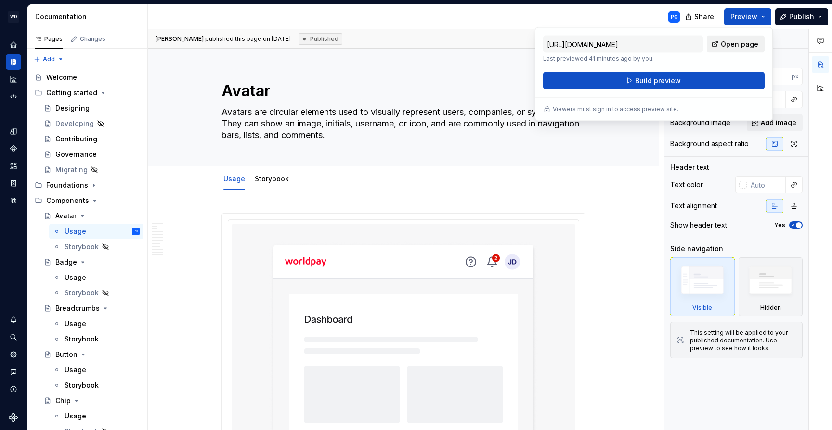
click at [738, 44] on span "Open page" at bounding box center [740, 44] width 38 height 10
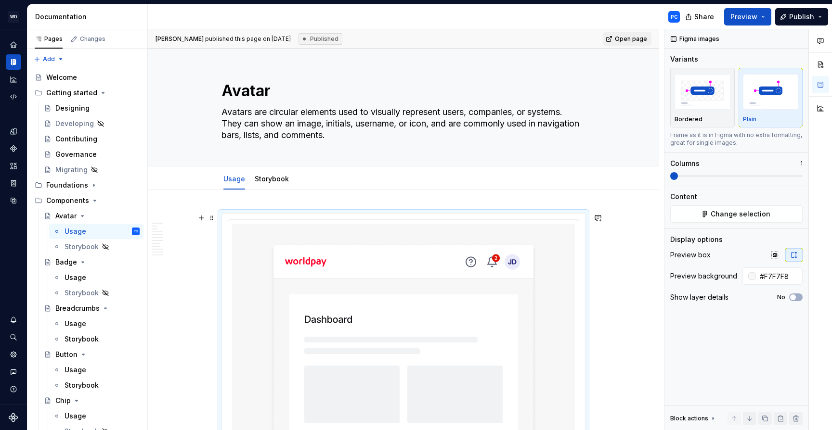
scroll to position [40, 0]
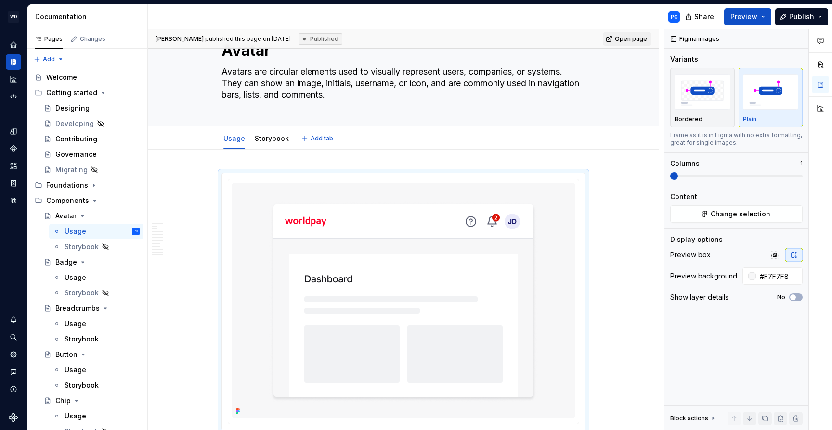
click at [574, 141] on div "Usage Storybook Add tab" at bounding box center [403, 138] width 375 height 21
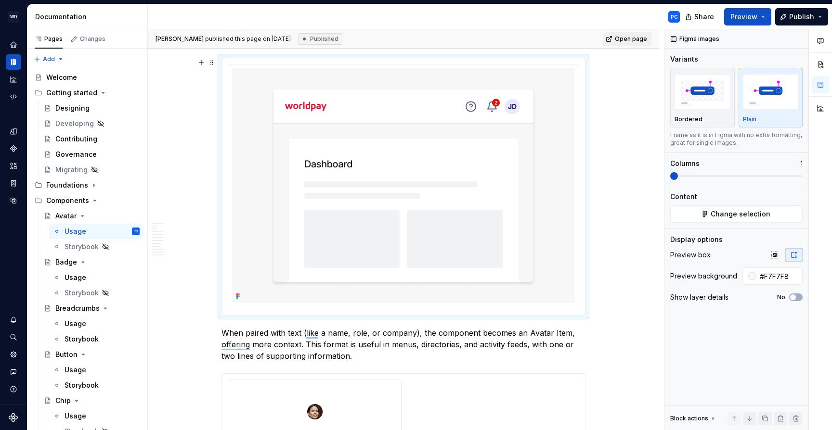
scroll to position [238, 0]
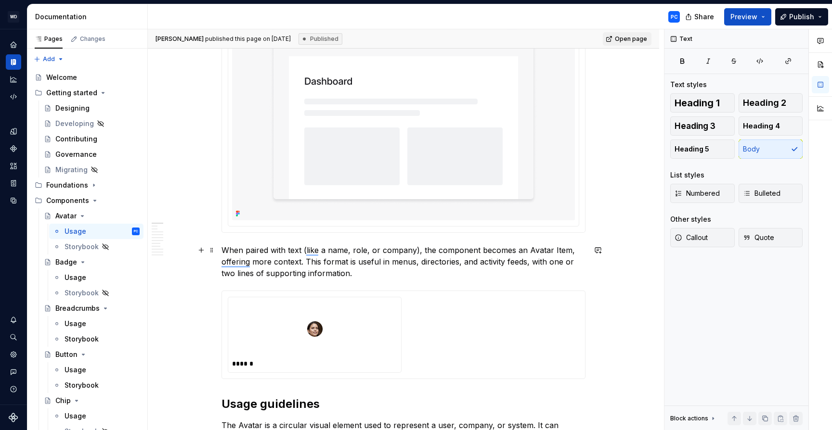
click at [478, 269] on p "When paired with text (like a name, role, or company), the component becomes an…" at bounding box center [403, 262] width 364 height 35
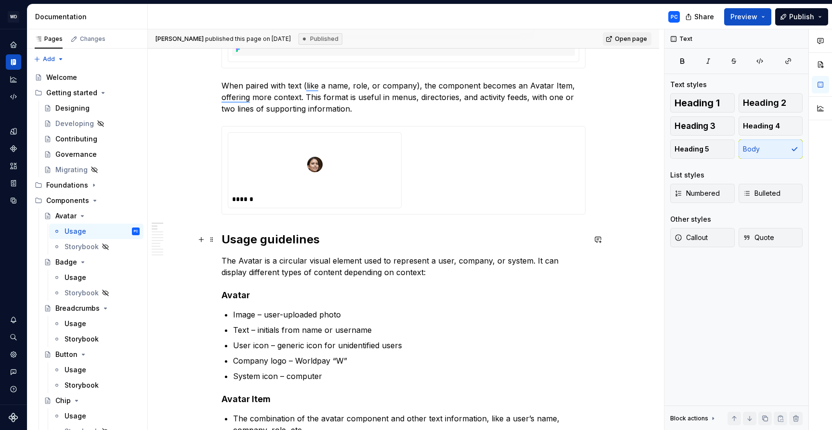
scroll to position [403, 0]
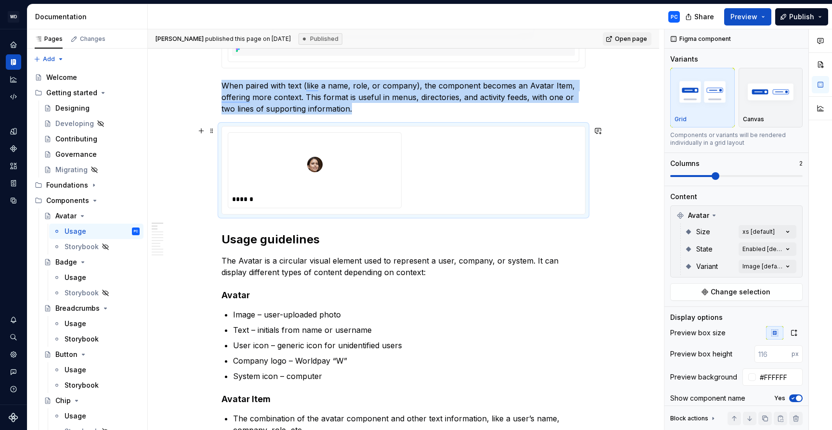
click at [448, 169] on div "******" at bounding box center [403, 170] width 351 height 76
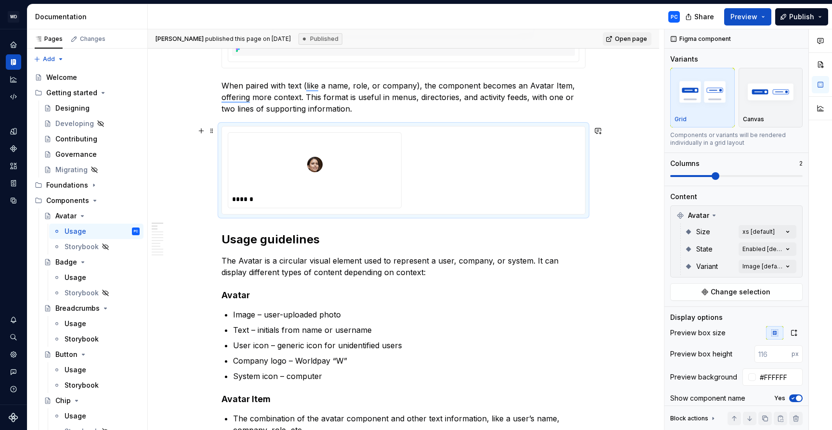
type textarea "*"
click at [511, 158] on div "******" at bounding box center [403, 170] width 351 height 76
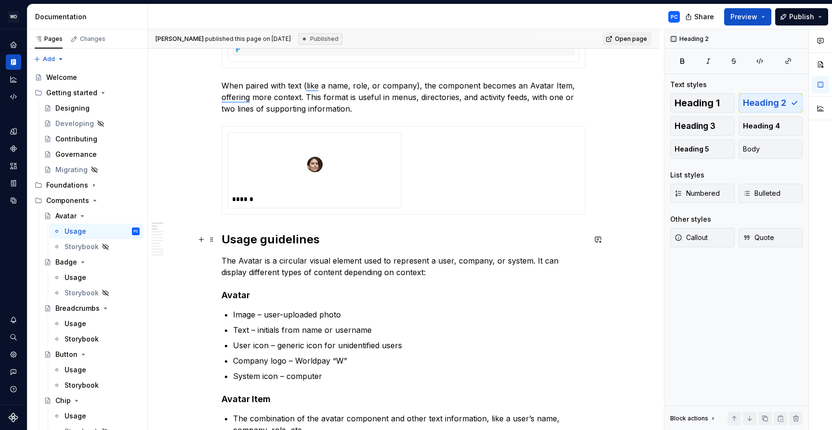
click at [511, 238] on h2 "Usage guidelines" at bounding box center [403, 239] width 364 height 15
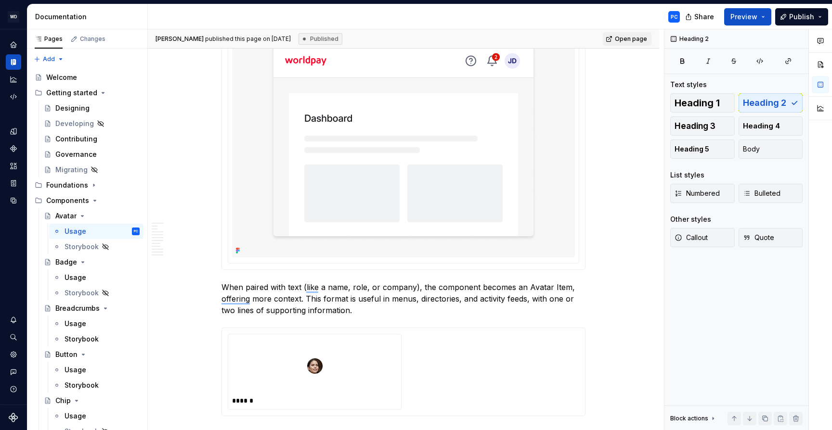
scroll to position [0, 0]
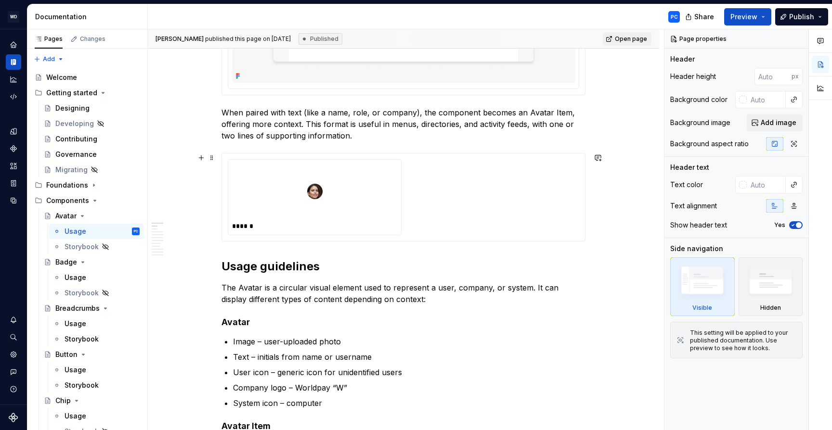
scroll to position [359, 0]
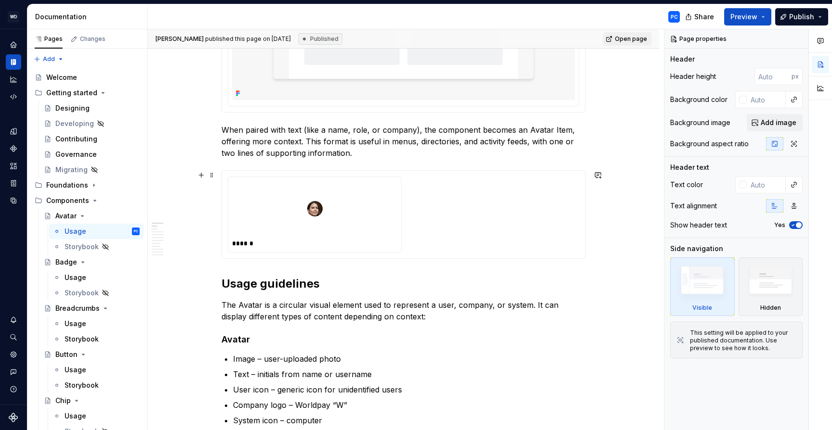
click at [464, 226] on div "******" at bounding box center [403, 215] width 351 height 76
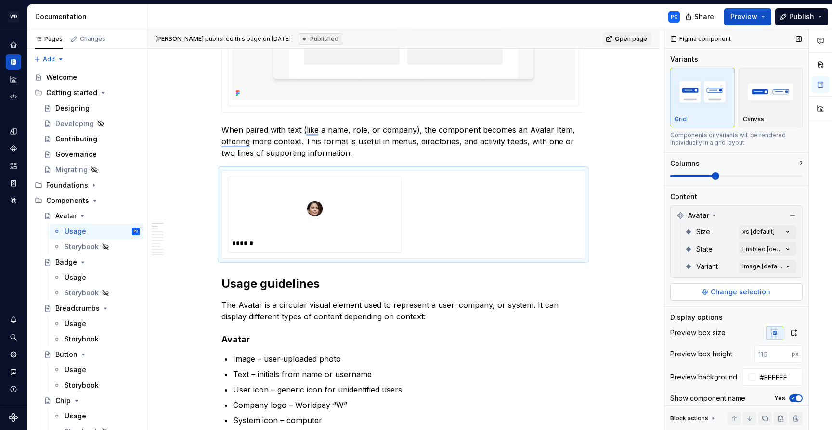
click at [719, 295] on span "Change selection" at bounding box center [741, 292] width 60 height 10
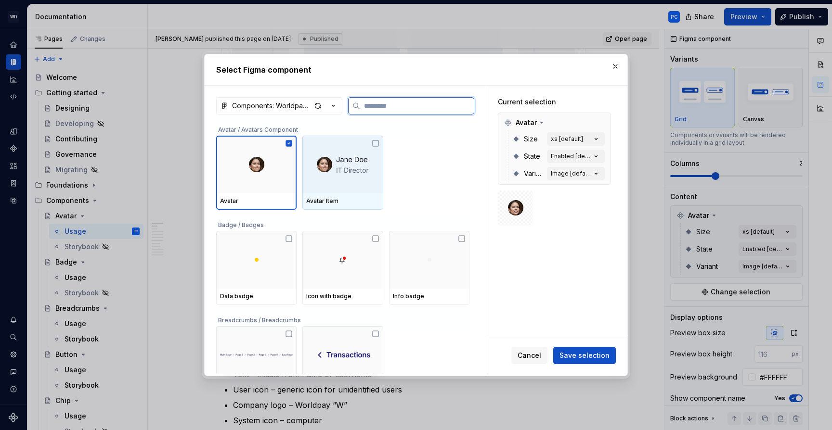
click at [379, 144] on icon at bounding box center [376, 144] width 8 height 8
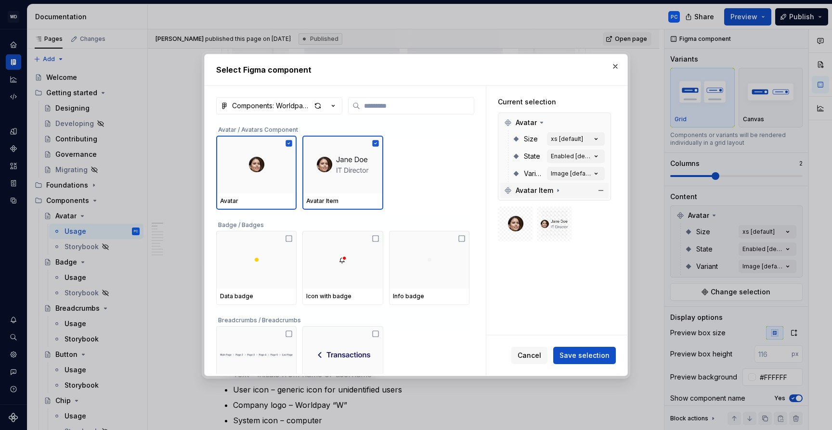
click at [555, 193] on icon at bounding box center [558, 191] width 8 height 8
click at [577, 204] on div "xs [default]" at bounding box center [567, 207] width 32 height 8
click at [583, 207] on div "xs [default]" at bounding box center [567, 207] width 32 height 8
click at [599, 207] on icon "button" at bounding box center [596, 207] width 10 height 10
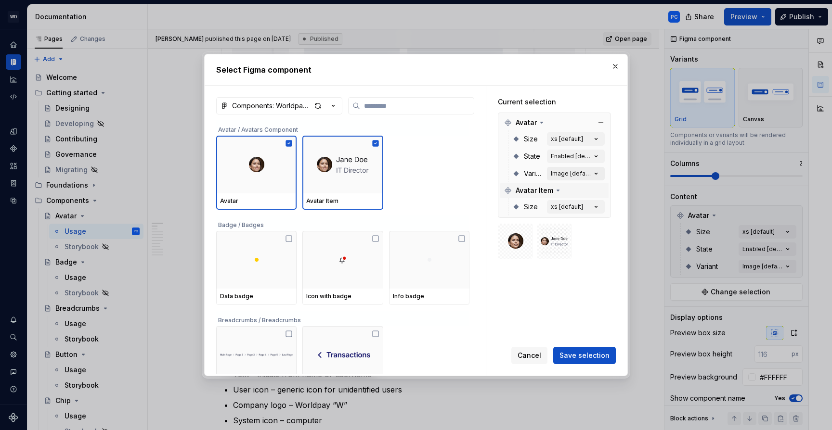
click at [601, 171] on icon "button" at bounding box center [596, 174] width 10 height 10
click at [580, 361] on span "Save selection" at bounding box center [584, 356] width 50 height 10
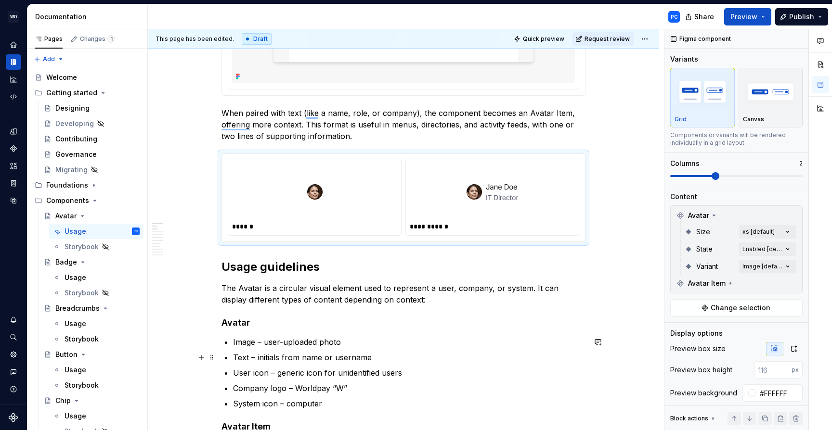
scroll to position [0, 0]
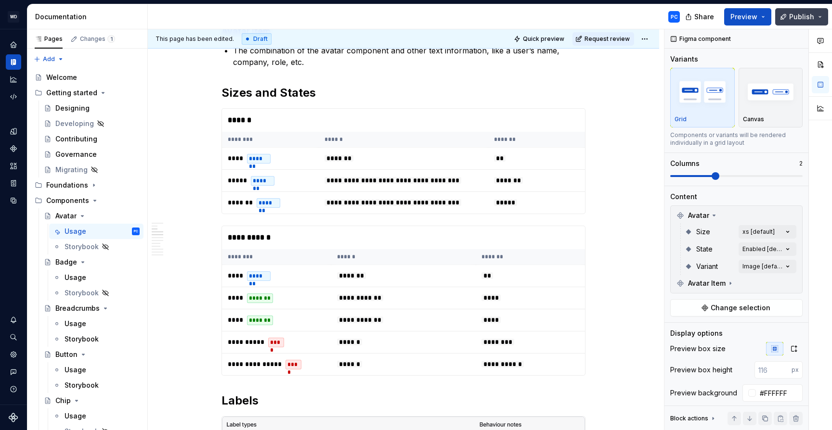
click at [798, 17] on span "Publish" at bounding box center [801, 17] width 25 height 10
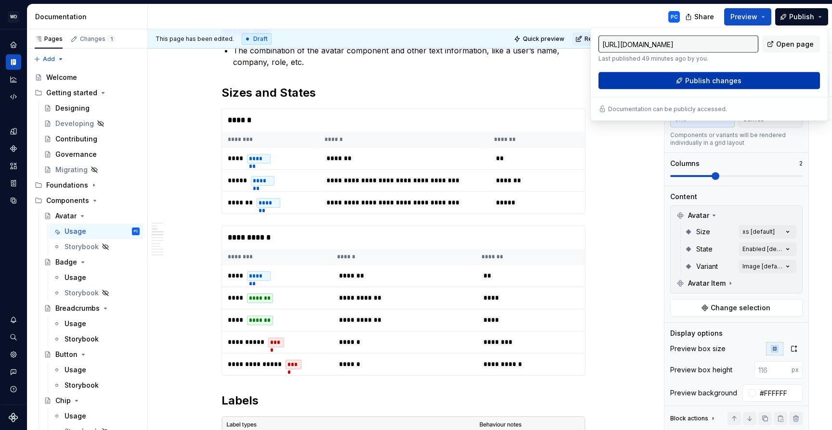
click at [708, 80] on span "Publish changes" at bounding box center [713, 81] width 56 height 10
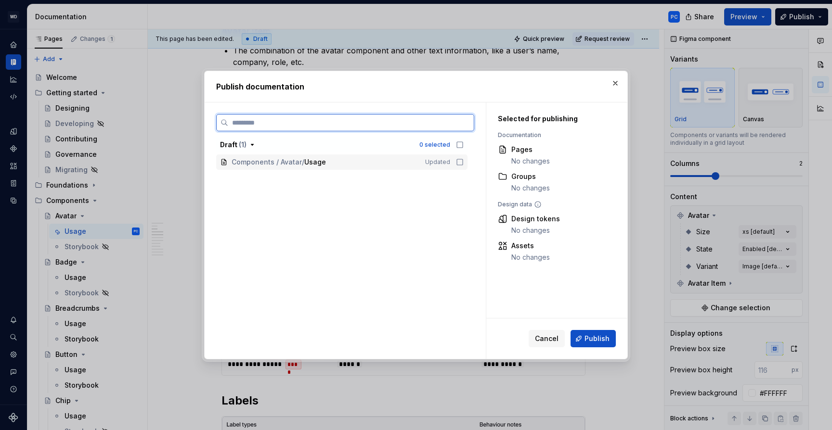
click at [464, 162] on icon at bounding box center [460, 162] width 8 height 8
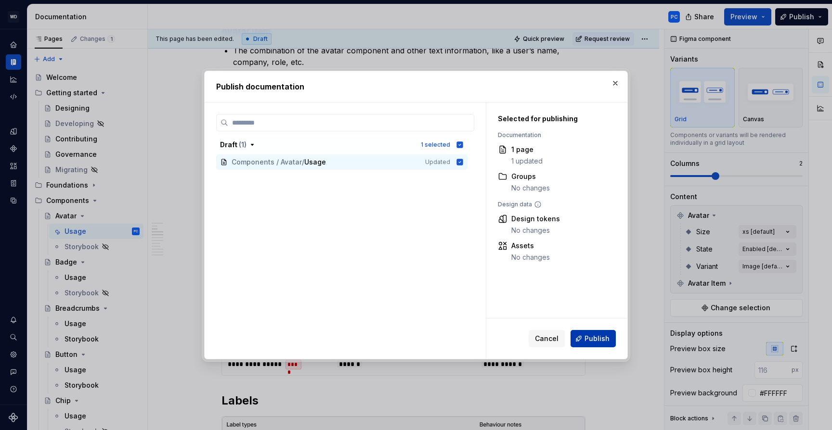
click at [603, 338] on span "Publish" at bounding box center [596, 339] width 25 height 10
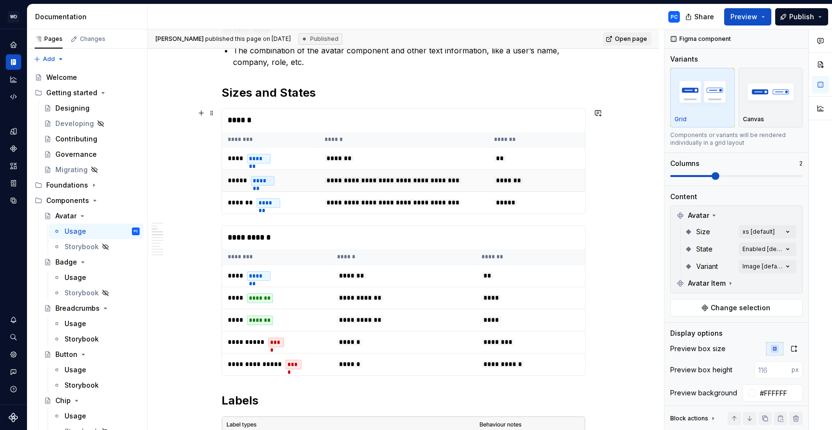
scroll to position [1006, 0]
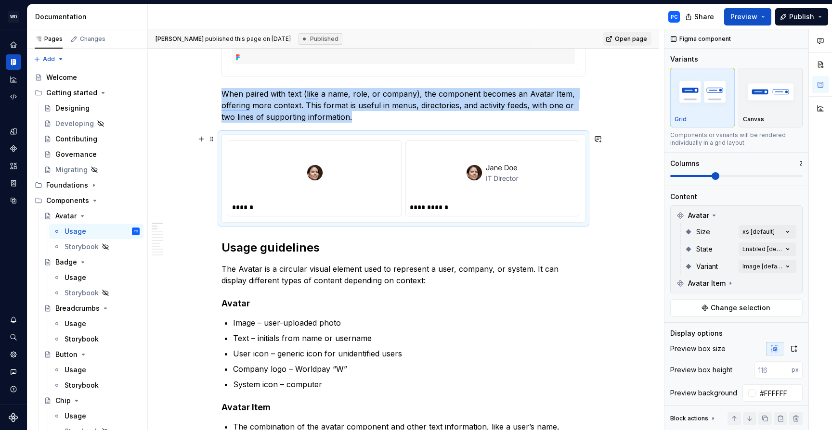
click at [382, 185] on div "To enrich screen reader interactions, please activate Accessibility in Grammarl…" at bounding box center [314, 173] width 165 height 56
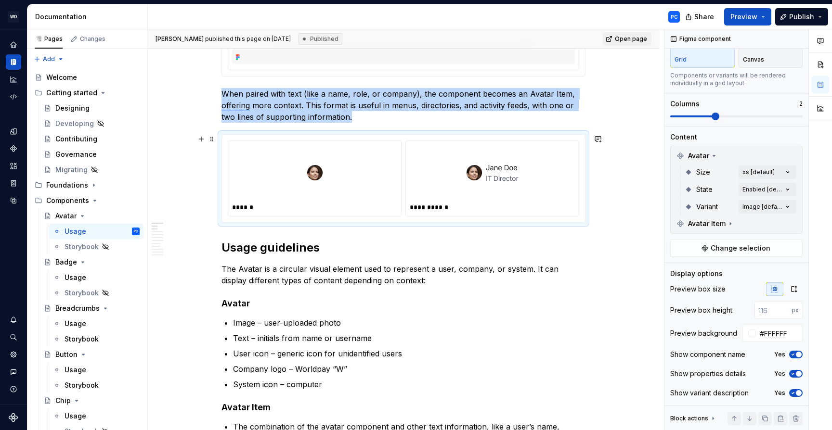
click at [549, 167] on div "To enrich screen reader interactions, please activate Accessibility in Grammarl…" at bounding box center [492, 173] width 165 height 56
click at [540, 167] on div "To enrich screen reader interactions, please activate Accessibility in Grammarl…" at bounding box center [492, 173] width 165 height 56
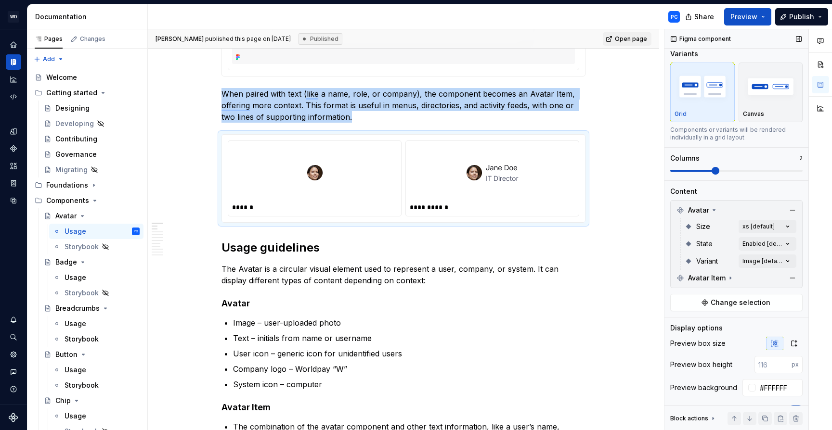
scroll to position [0, 0]
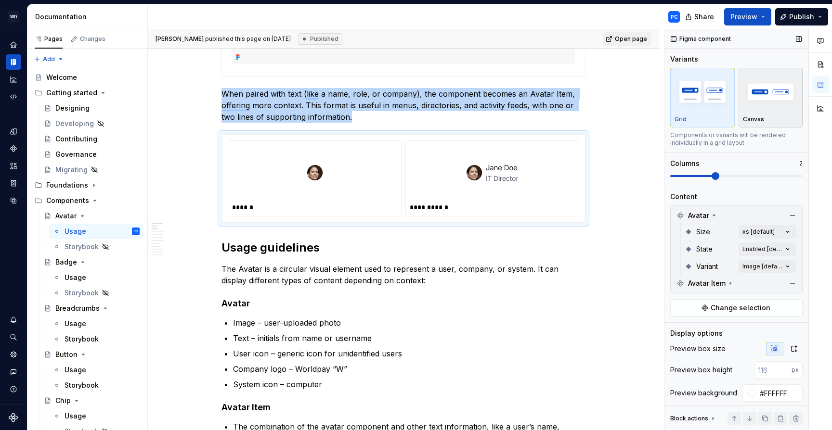
click at [755, 95] on img "button" at bounding box center [771, 91] width 56 height 35
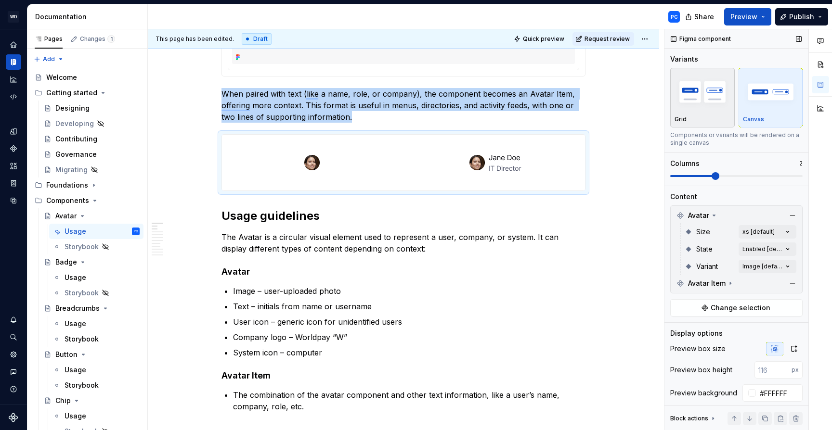
click at [711, 95] on img "button" at bounding box center [702, 91] width 56 height 35
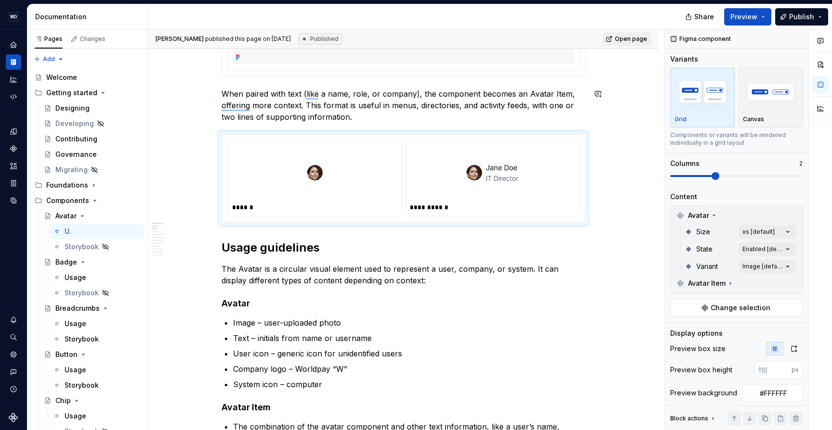
type textarea "*"
